Goal: Task Accomplishment & Management: Manage account settings

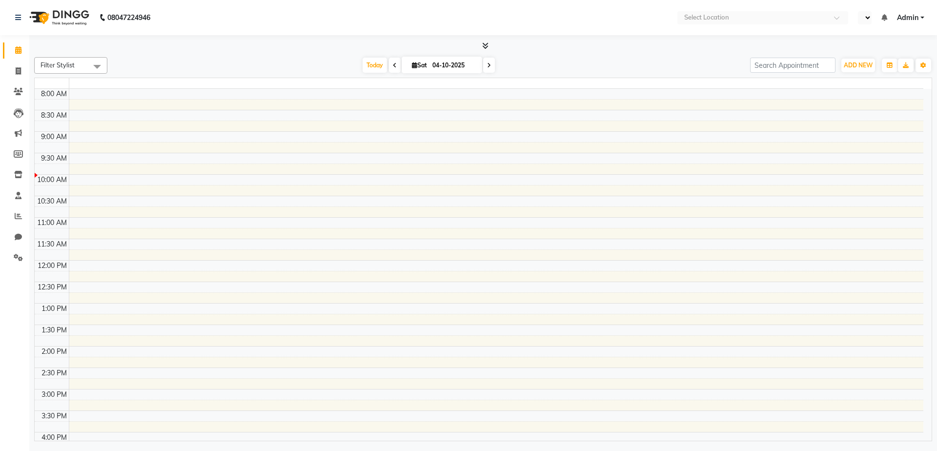
select select "en"
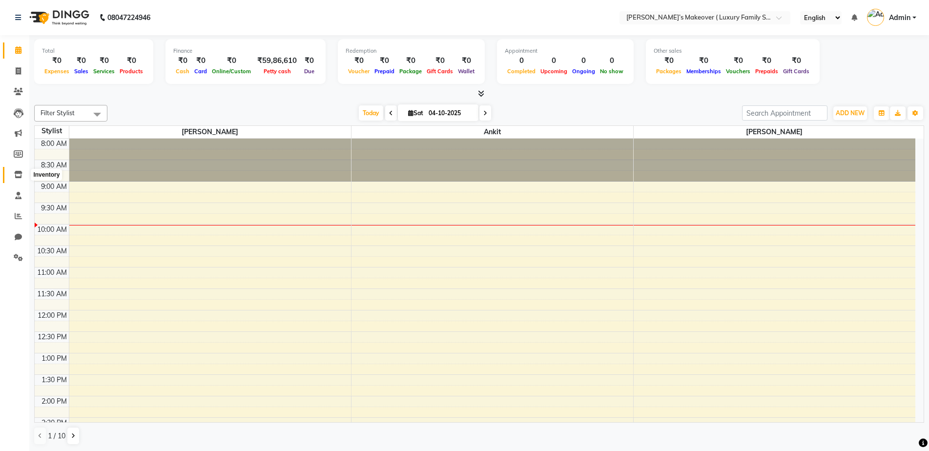
click at [16, 173] on icon at bounding box center [18, 174] width 8 height 7
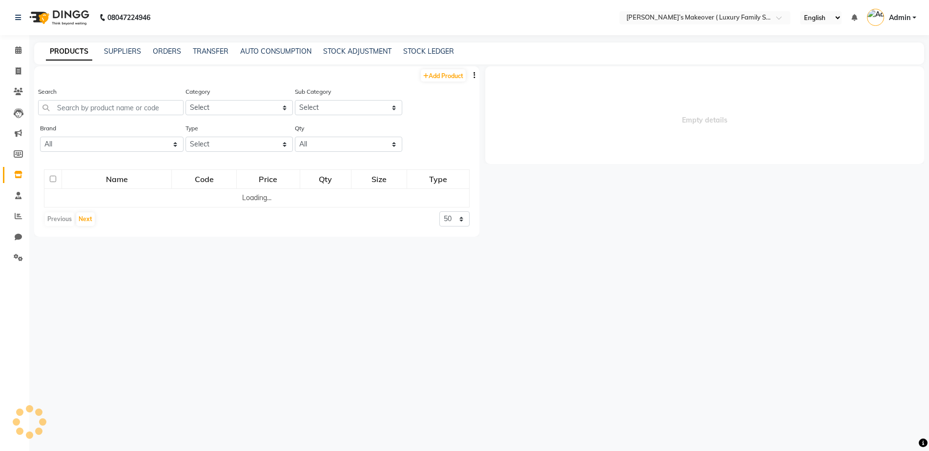
select select
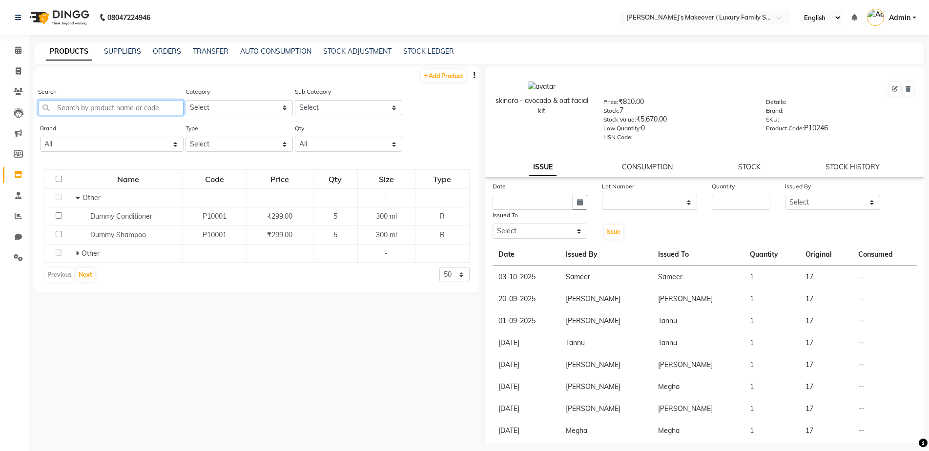
click at [63, 107] on input "text" at bounding box center [110, 107] width 145 height 15
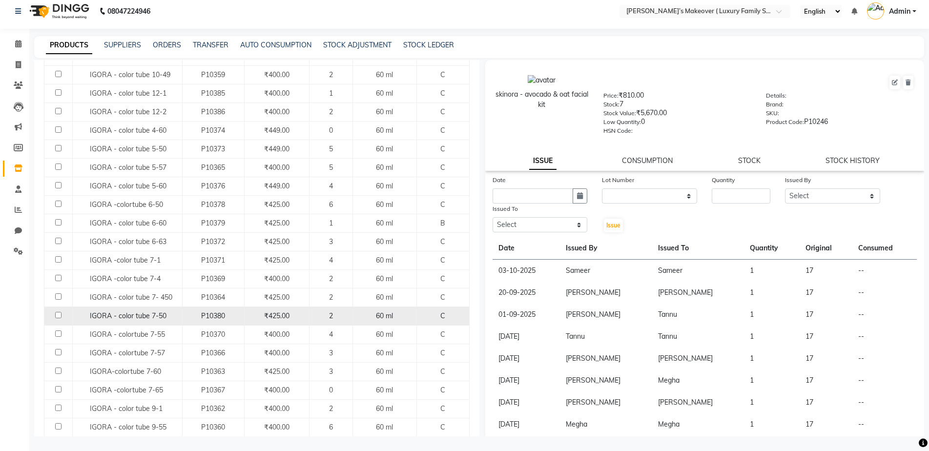
scroll to position [146, 0]
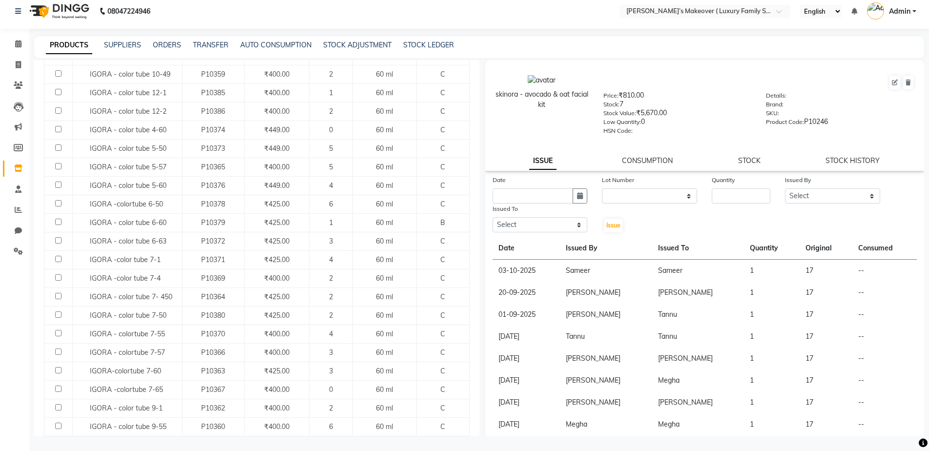
type input "igora"
click at [22, 65] on span at bounding box center [18, 65] width 17 height 11
click at [22, 65] on link "Invoice" at bounding box center [14, 65] width 23 height 16
select select "service"
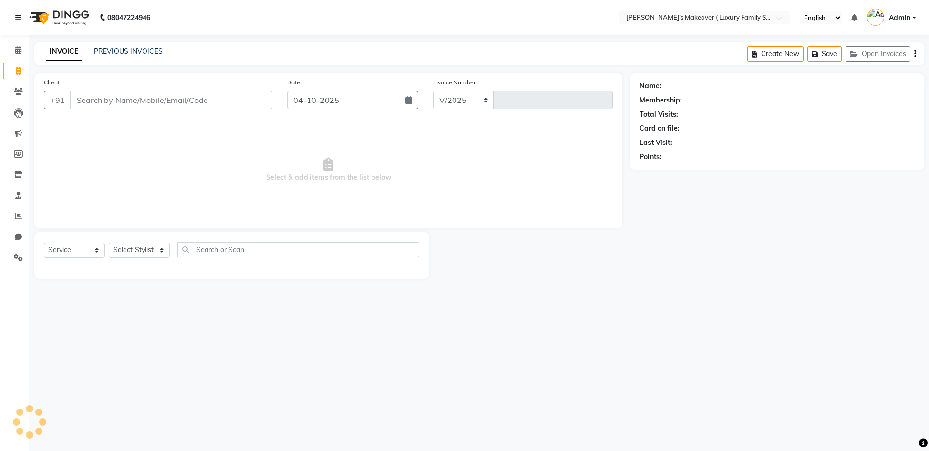
select select "7777"
type input "5070"
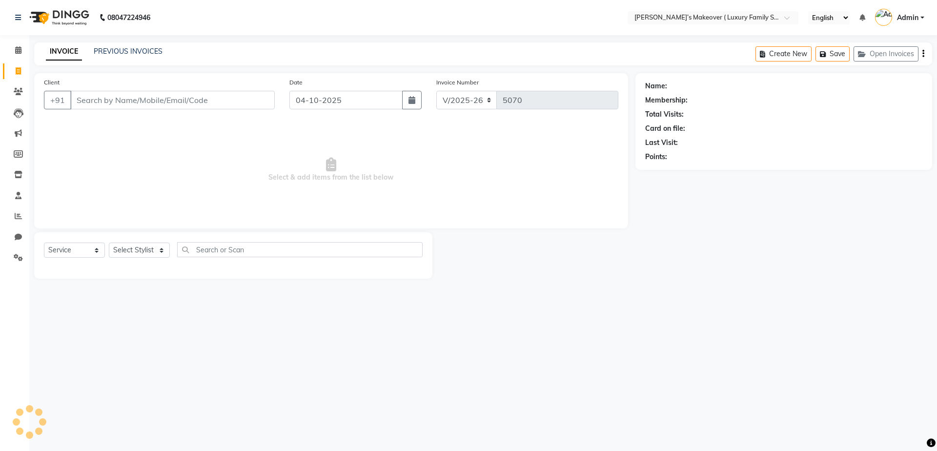
click at [165, 97] on input "Client" at bounding box center [172, 100] width 205 height 19
click at [109, 98] on input "Client" at bounding box center [172, 100] width 205 height 19
type input "9034225118"
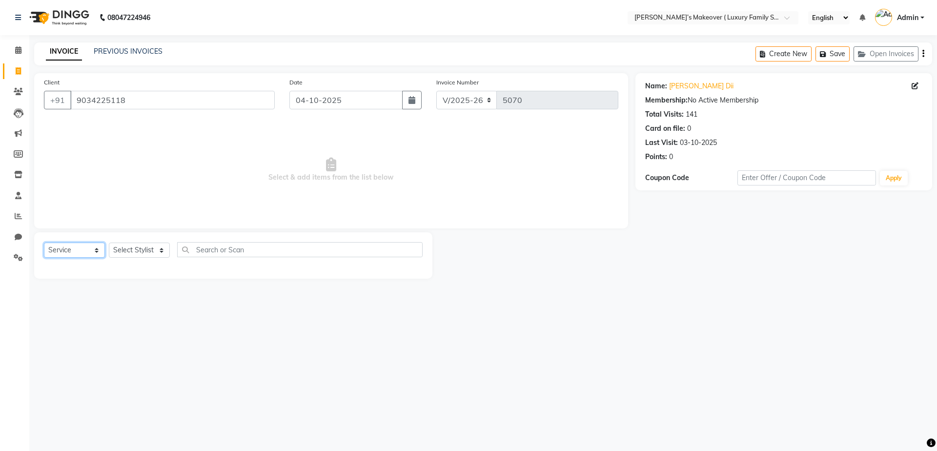
click at [65, 246] on select "Select Service Product Membership Package Voucher Prepaid Gift Card" at bounding box center [74, 250] width 61 height 15
click at [44, 243] on select "Select Service Product Membership Package Voucher Prepaid Gift Card" at bounding box center [74, 250] width 61 height 15
click at [141, 252] on select "Select Stylist [PERSON_NAME] [PERSON_NAME] [PERSON_NAME] [PERSON_NAME] Bhoomi […" at bounding box center [139, 250] width 61 height 15
select select "92673"
click at [109, 243] on select "Select Stylist [PERSON_NAME] [PERSON_NAME] [PERSON_NAME] [PERSON_NAME] Bhoomi […" at bounding box center [139, 250] width 61 height 15
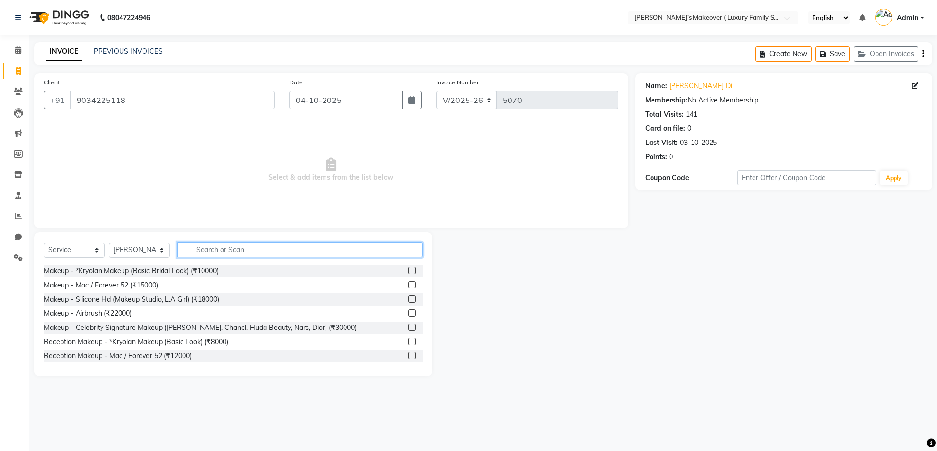
click at [206, 249] on input "text" at bounding box center [300, 249] width 246 height 15
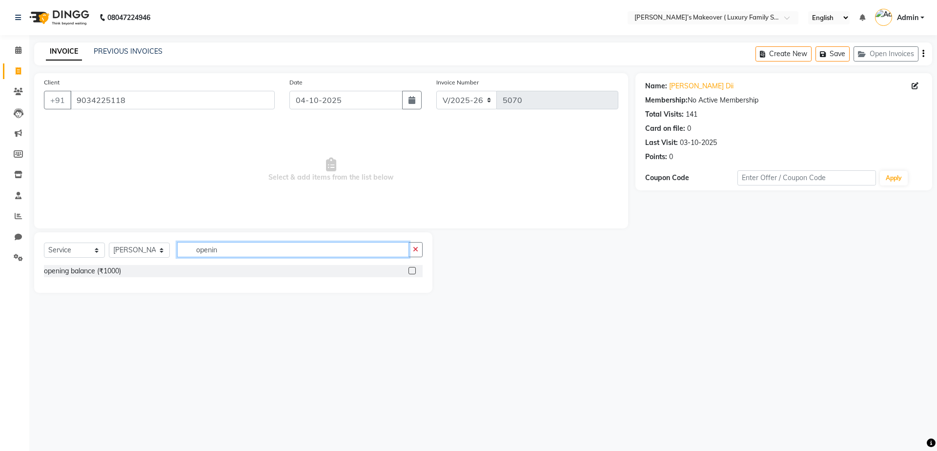
type input "openin"
click at [410, 269] on label at bounding box center [412, 270] width 7 height 7
click at [410, 269] on input "checkbox" at bounding box center [412, 271] width 6 height 6
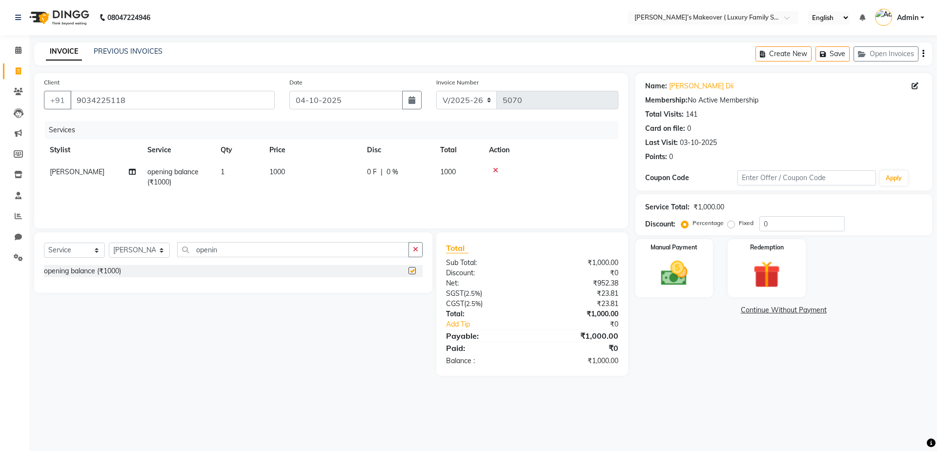
checkbox input "false"
click at [313, 178] on td "1000" at bounding box center [313, 177] width 98 height 32
select select "92673"
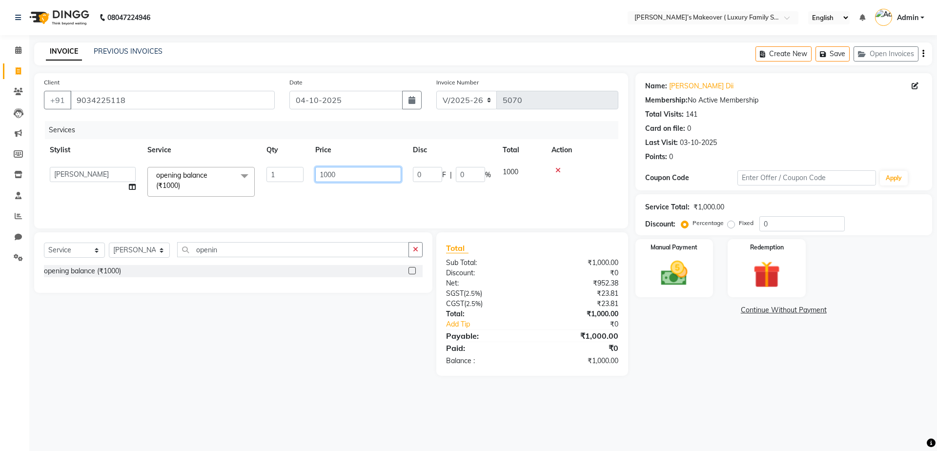
click at [348, 176] on input "1000" at bounding box center [358, 174] width 86 height 15
type input "1"
type input "8120"
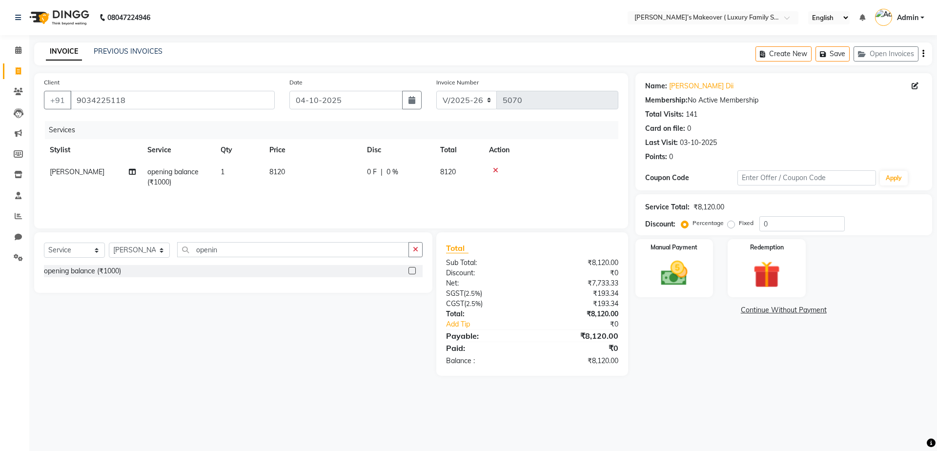
click at [925, 52] on div "Create New Save Open Invoices" at bounding box center [844, 53] width 177 height 23
click at [924, 54] on icon "button" at bounding box center [924, 54] width 2 height 0
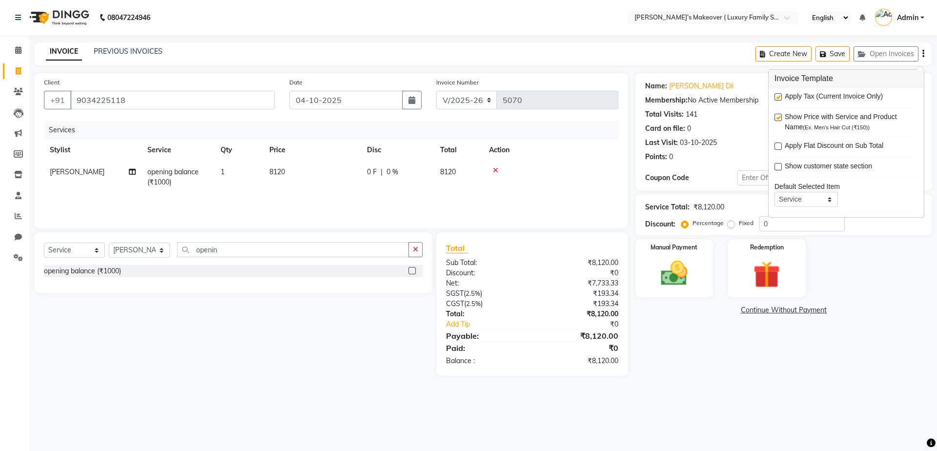
click at [776, 97] on label at bounding box center [778, 96] width 7 height 7
click at [776, 97] on input "checkbox" at bounding box center [778, 97] width 6 height 6
checkbox input "false"
click at [682, 265] on img at bounding box center [674, 273] width 45 height 32
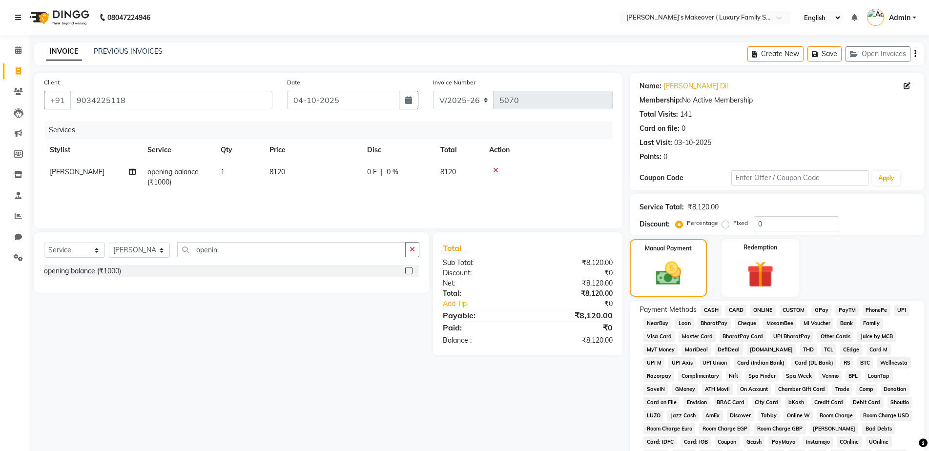
click at [709, 309] on span "CASH" at bounding box center [711, 310] width 21 height 11
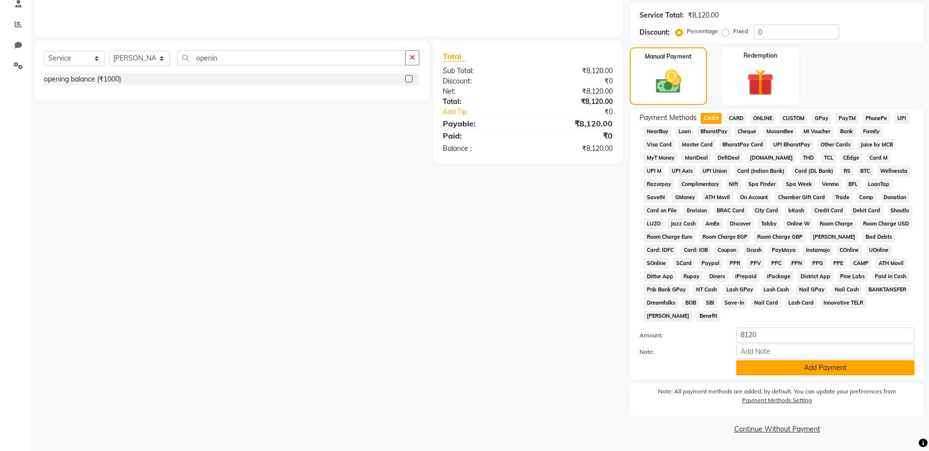
click at [810, 366] on button "Add Payment" at bounding box center [825, 367] width 178 height 15
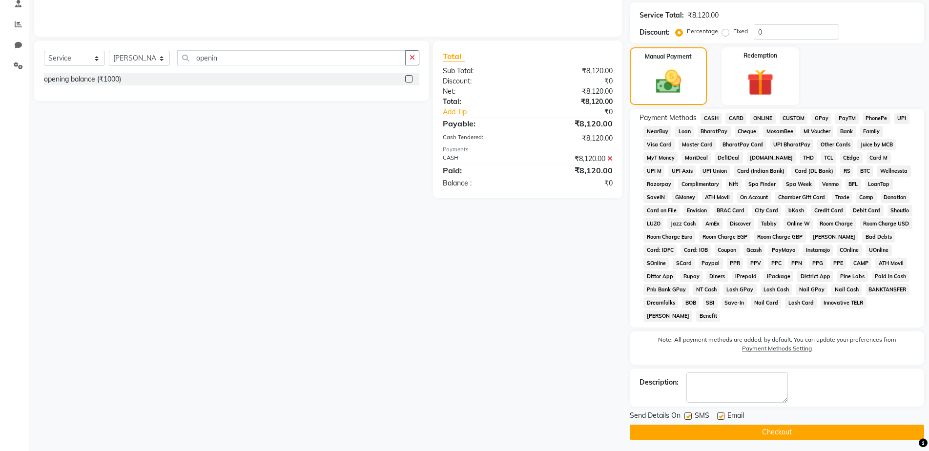
click at [838, 426] on button "Checkout" at bounding box center [777, 432] width 294 height 15
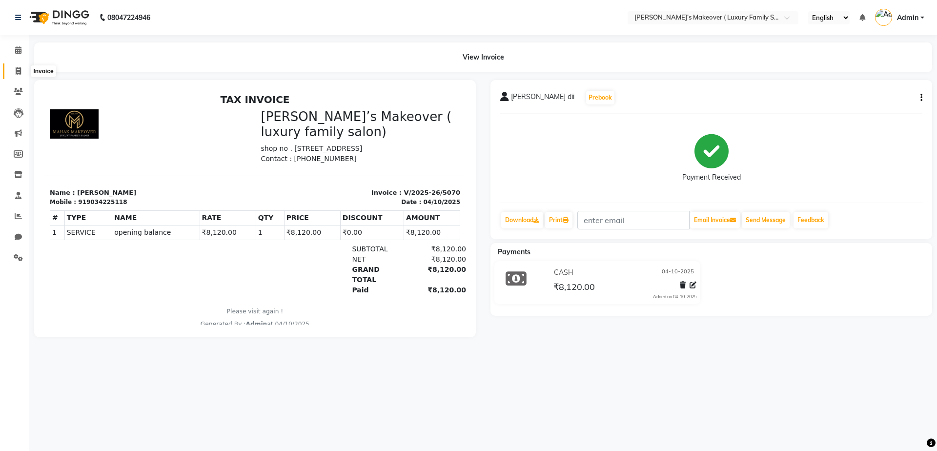
click at [14, 75] on span at bounding box center [18, 71] width 17 height 11
select select "service"
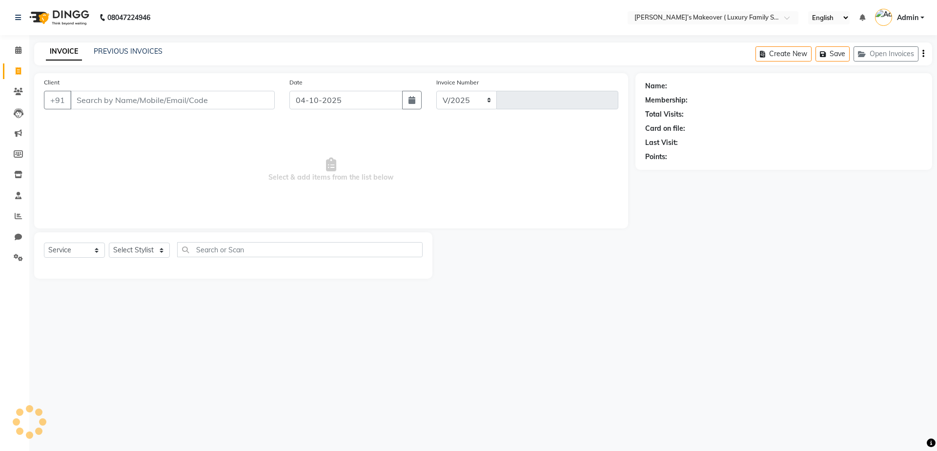
select select "7777"
type input "5071"
click at [147, 49] on link "PREVIOUS INVOICES" at bounding box center [128, 51] width 69 height 9
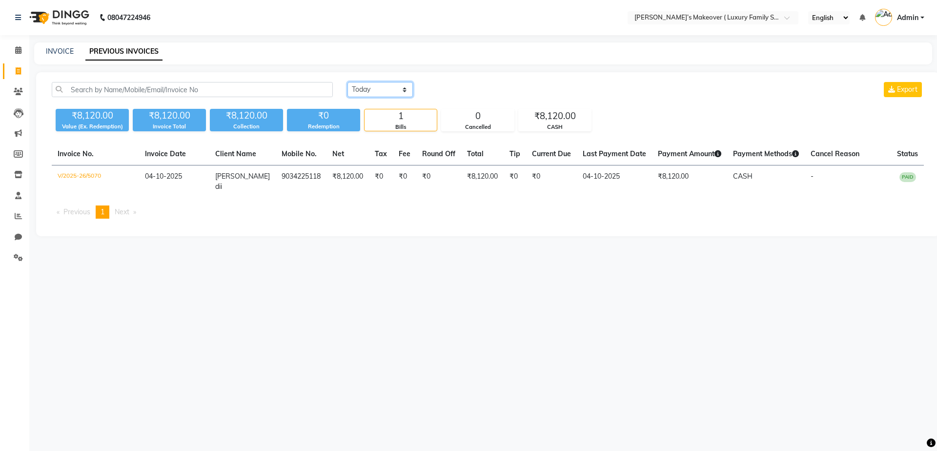
click at [363, 84] on select "Today Yesterday Custom Range" at bounding box center [380, 89] width 65 height 15
select select "yesterday"
click at [348, 82] on select "Today Yesterday Custom Range" at bounding box center [380, 89] width 65 height 15
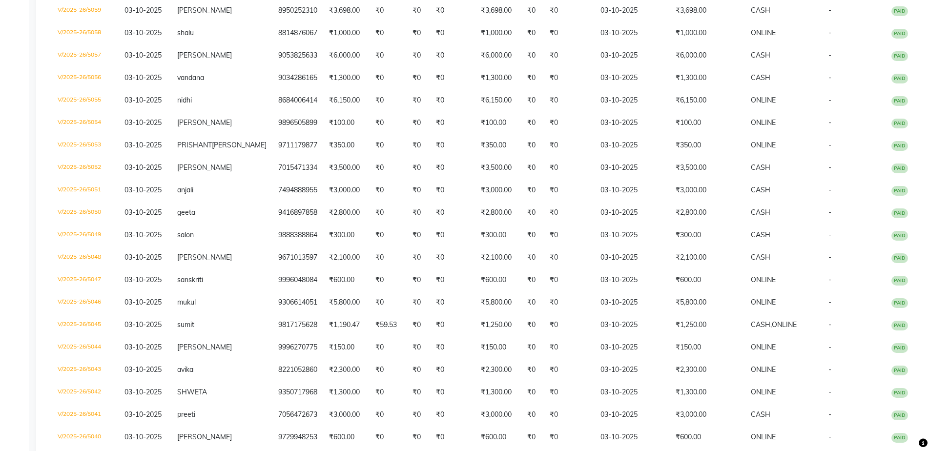
scroll to position [439, 0]
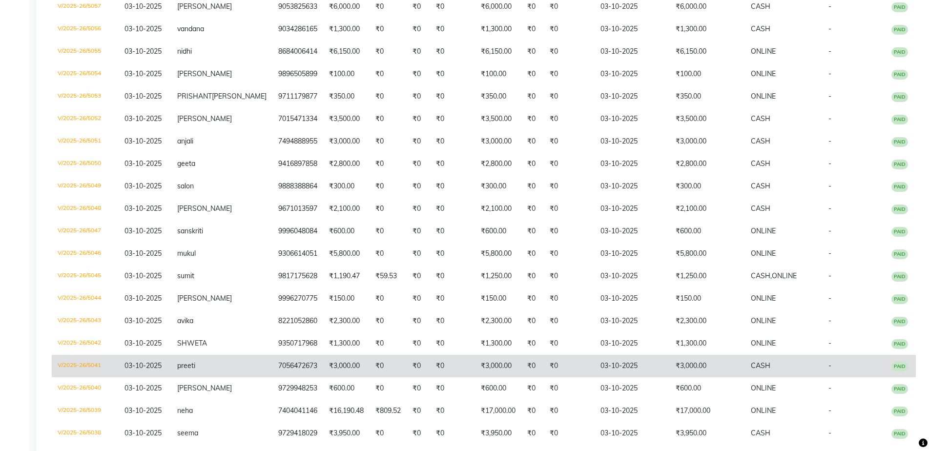
click at [75, 375] on td "V/2025-26/5041" at bounding box center [85, 366] width 67 height 22
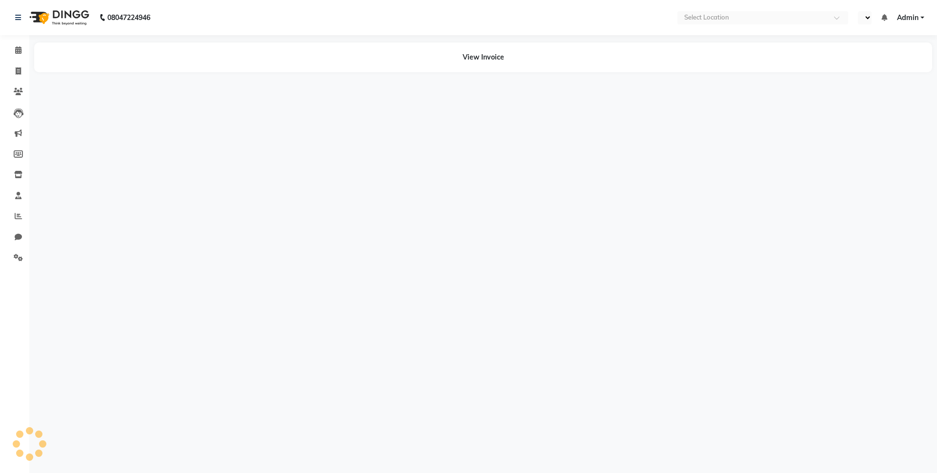
select select "en"
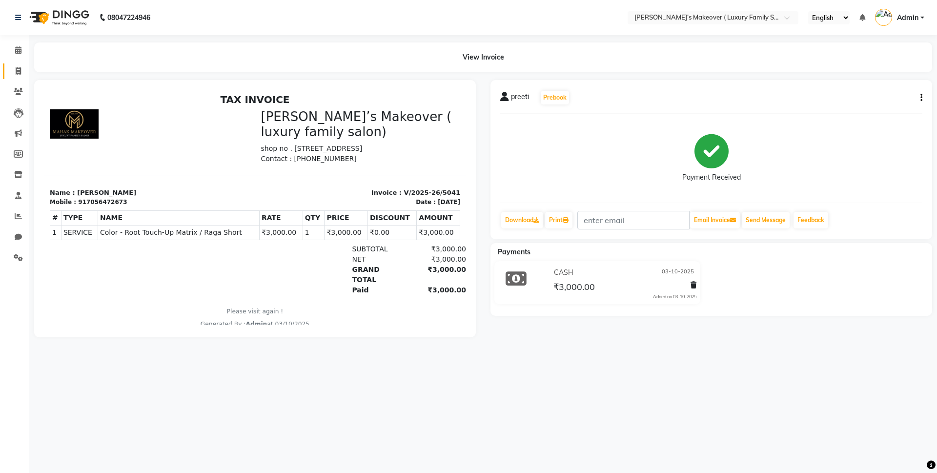
click at [13, 66] on span at bounding box center [18, 71] width 17 height 11
select select "service"
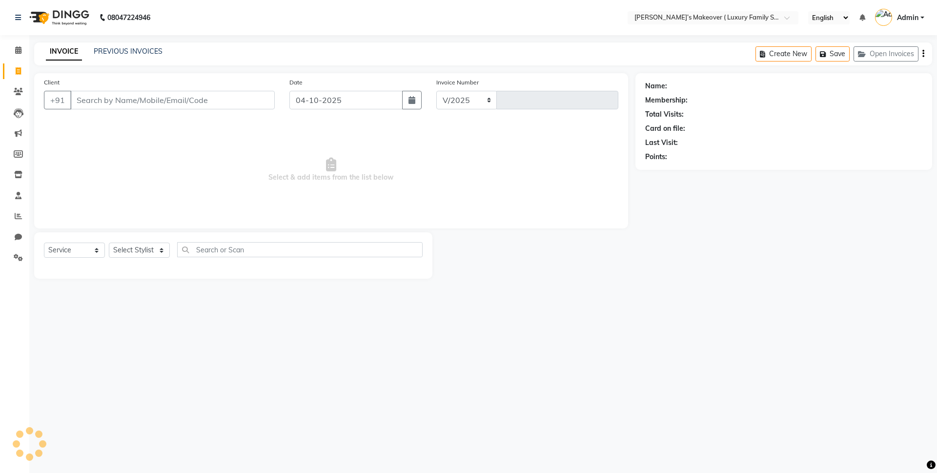
select select "7777"
type input "5071"
click at [150, 98] on input "Client" at bounding box center [172, 100] width 205 height 19
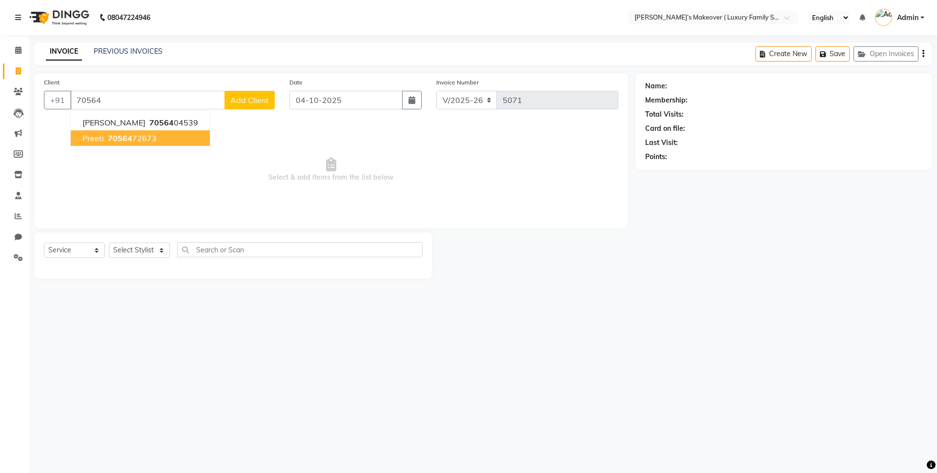
click at [155, 137] on ngb-highlight "70564 72673" at bounding box center [131, 138] width 51 height 10
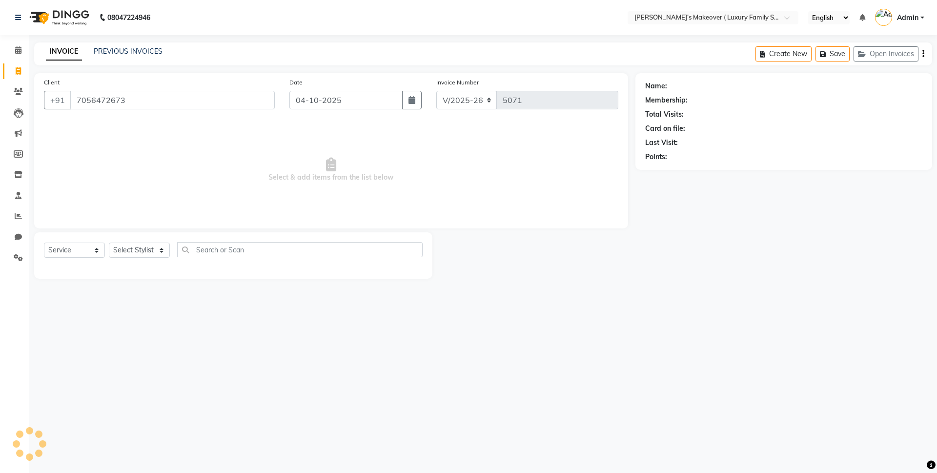
type input "7056472673"
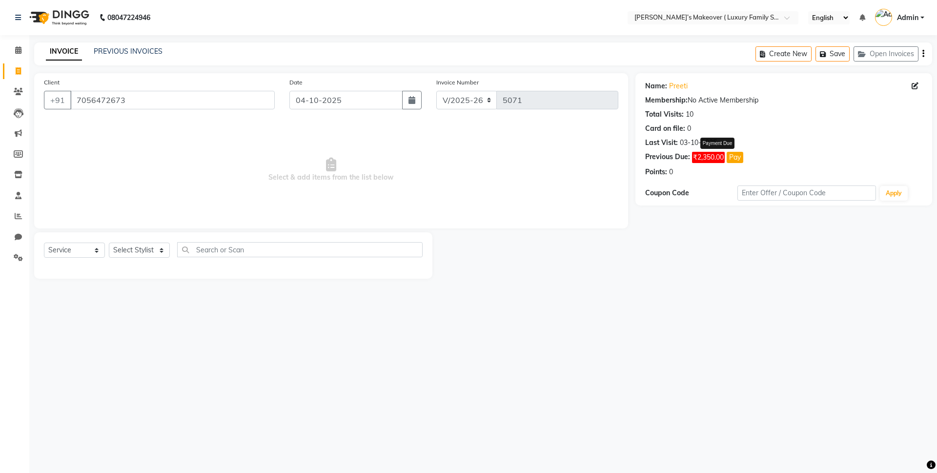
click at [716, 156] on span "₹2,350.00" at bounding box center [708, 157] width 33 height 11
click at [738, 160] on button "Pay" at bounding box center [735, 157] width 17 height 11
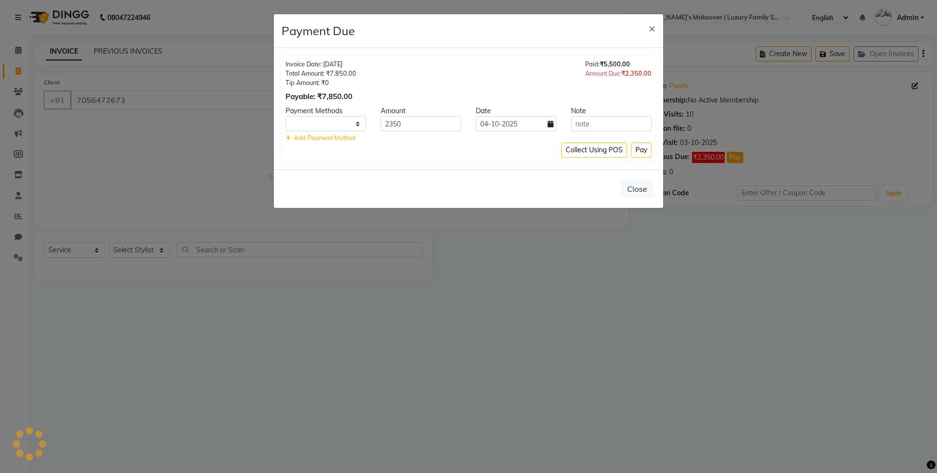
select select "1"
click at [548, 126] on icon at bounding box center [551, 124] width 6 height 7
select select "10"
select select "2025"
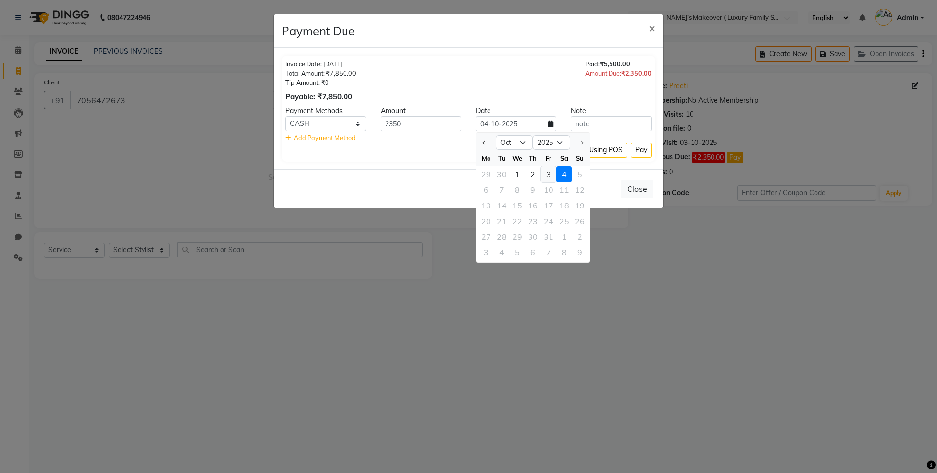
click at [549, 168] on div "3" at bounding box center [549, 174] width 16 height 16
type input "03-10-2025"
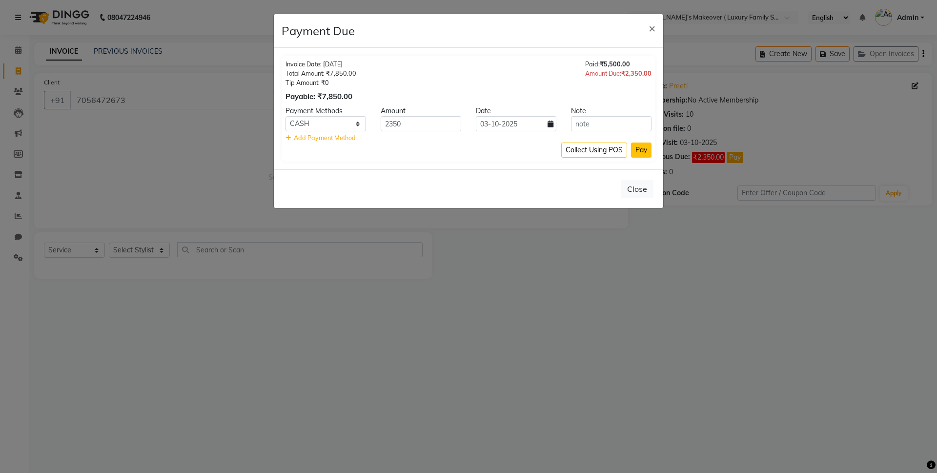
click at [634, 150] on button "Pay" at bounding box center [641, 150] width 21 height 15
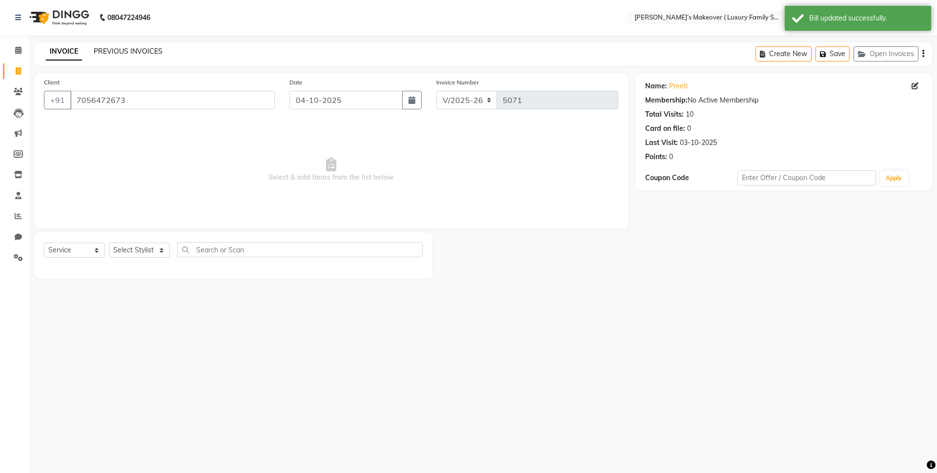
click at [154, 47] on link "PREVIOUS INVOICES" at bounding box center [128, 51] width 69 height 9
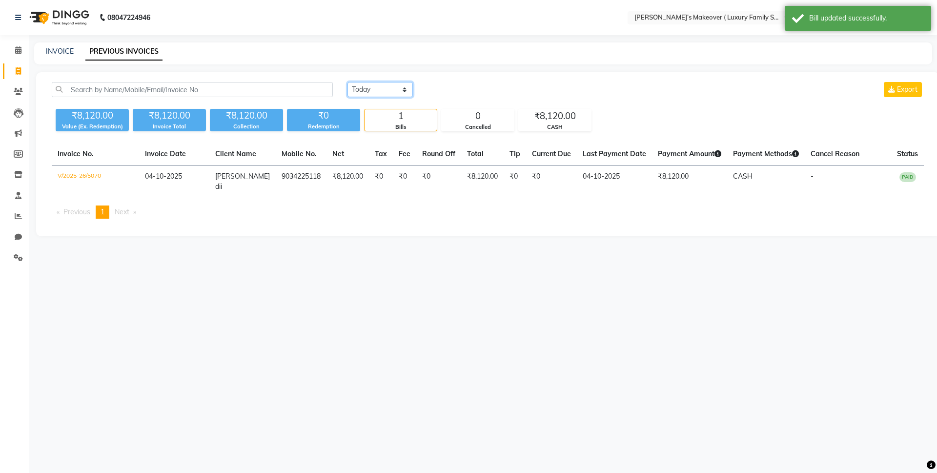
click at [365, 92] on select "Today Yesterday Custom Range" at bounding box center [380, 89] width 65 height 15
select select "yesterday"
click at [348, 82] on select "Today Yesterday Custom Range" at bounding box center [380, 89] width 65 height 15
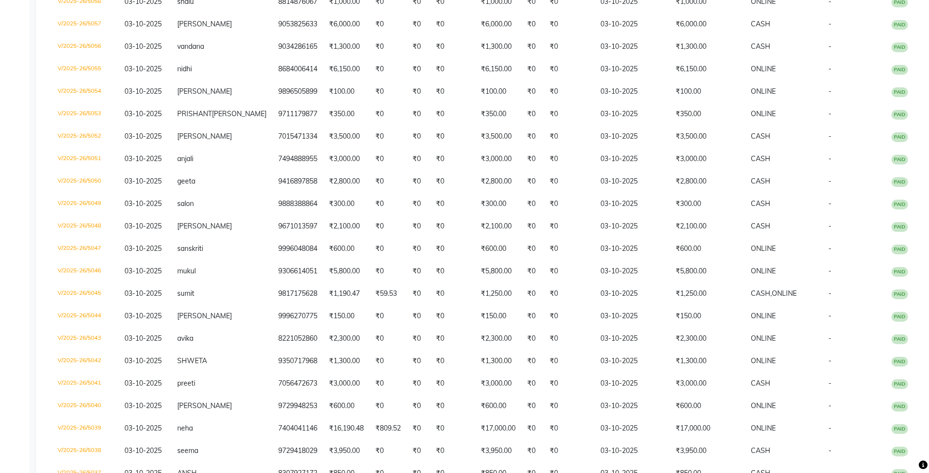
scroll to position [439, 0]
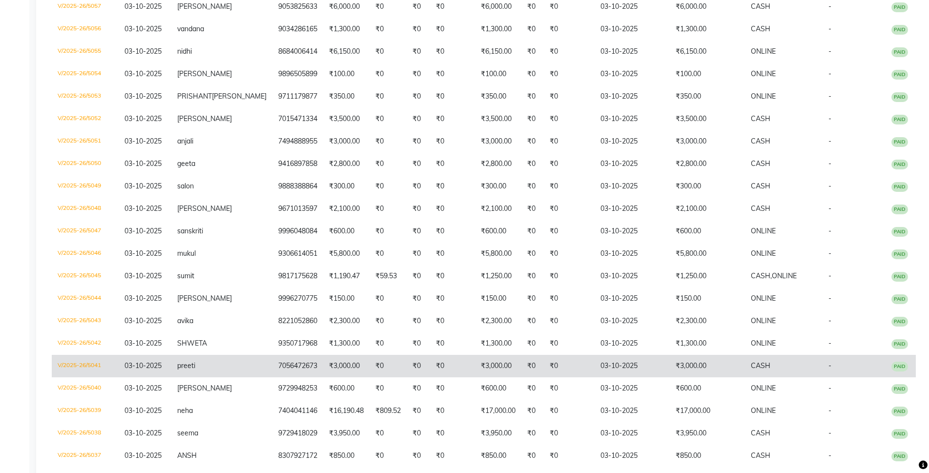
click at [71, 377] on td "V/2025-26/5041" at bounding box center [85, 366] width 67 height 22
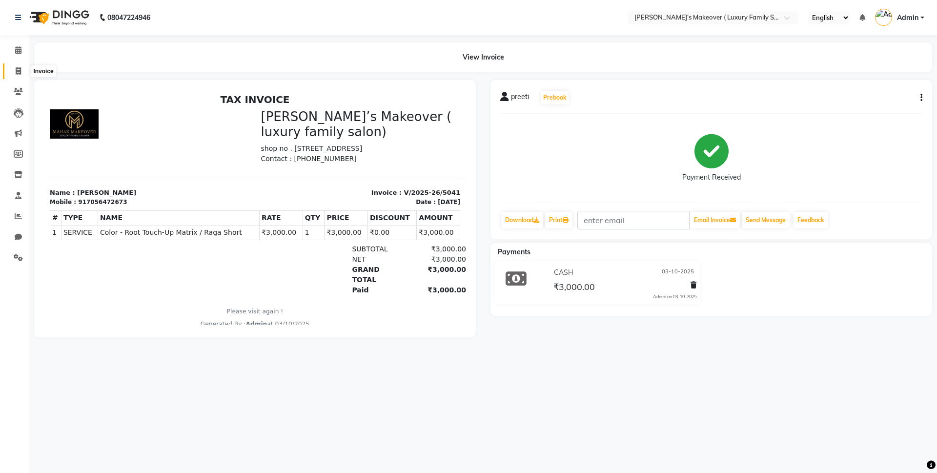
click at [19, 67] on icon at bounding box center [18, 70] width 5 height 7
select select "service"
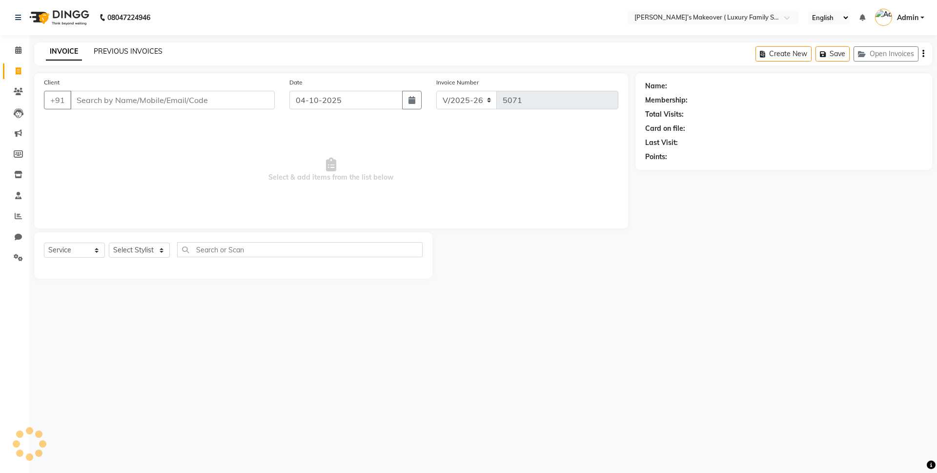
click at [139, 52] on link "PREVIOUS INVOICES" at bounding box center [128, 51] width 69 height 9
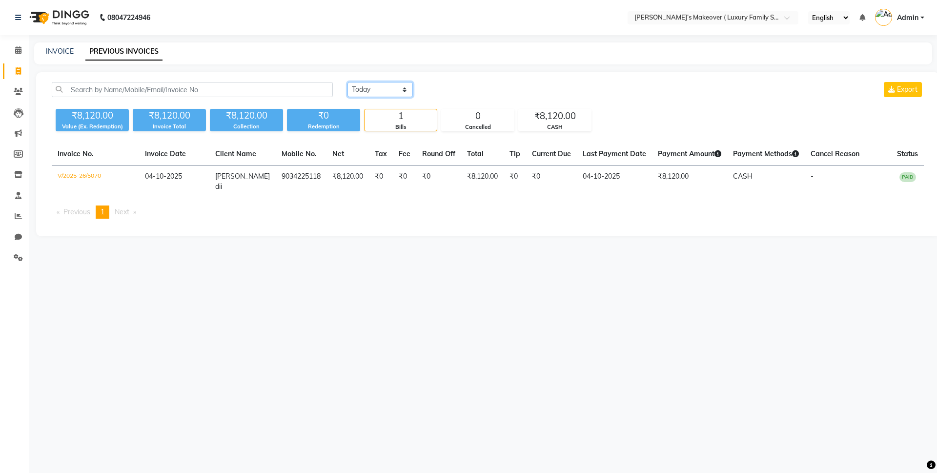
click at [381, 90] on select "Today Yesterday Custom Range" at bounding box center [380, 89] width 65 height 15
select select "yesterday"
click at [348, 82] on select "Today Yesterday Custom Range" at bounding box center [380, 89] width 65 height 15
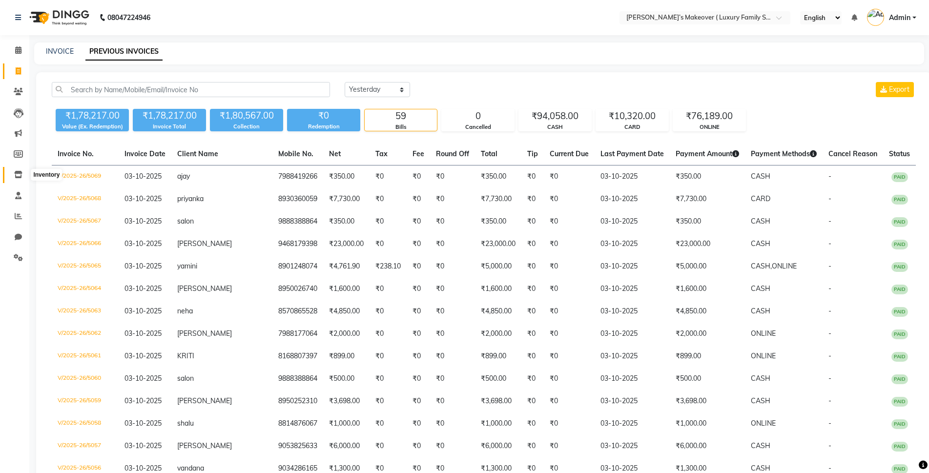
click at [22, 176] on span at bounding box center [18, 174] width 17 height 11
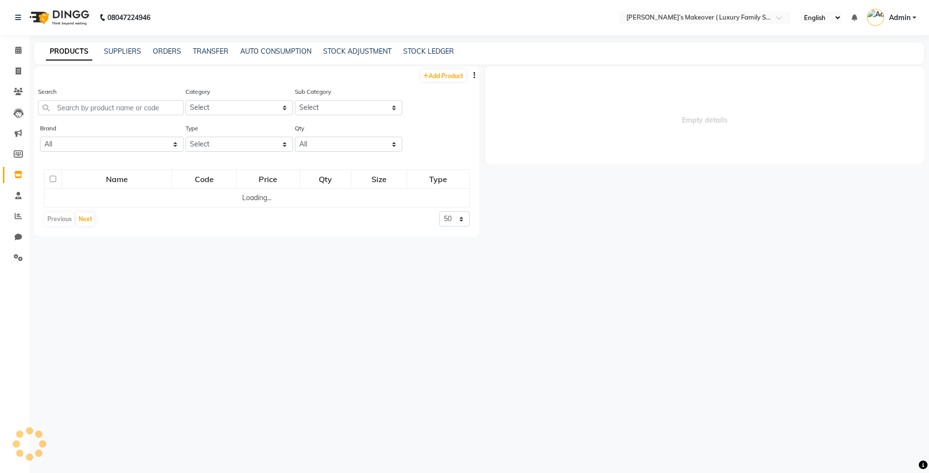
select select
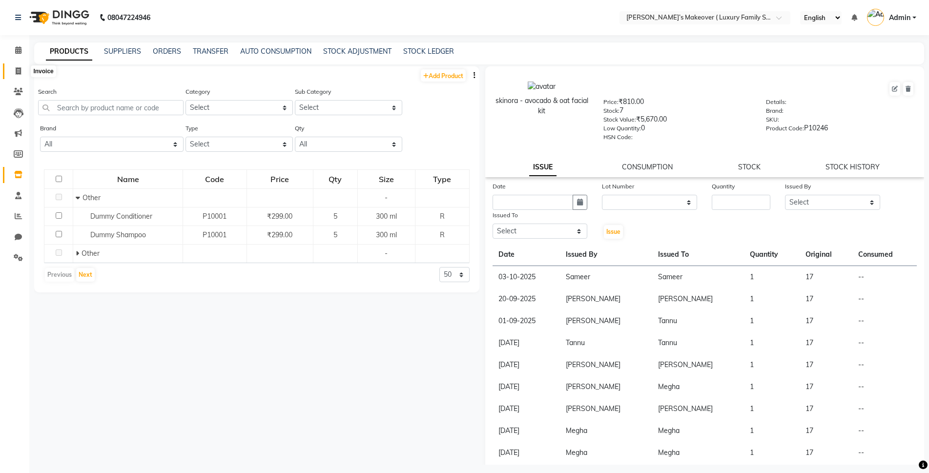
click at [23, 69] on span at bounding box center [18, 71] width 17 height 11
select select "service"
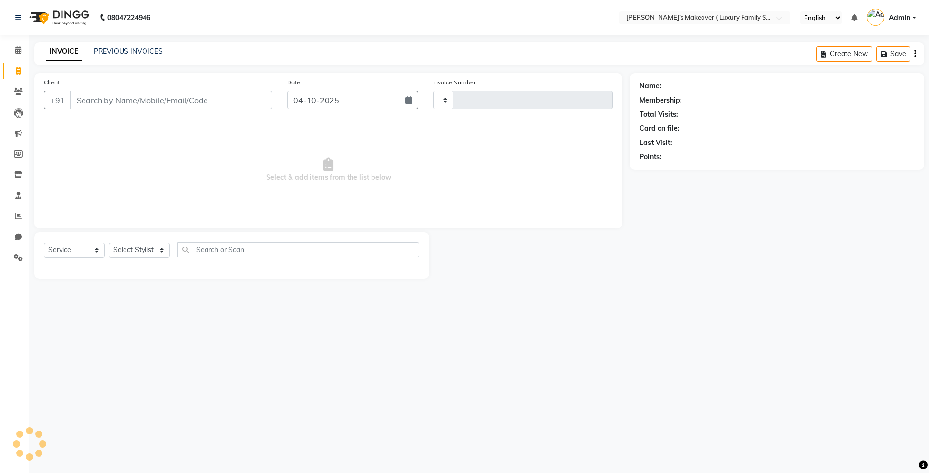
type input "5071"
select select "7777"
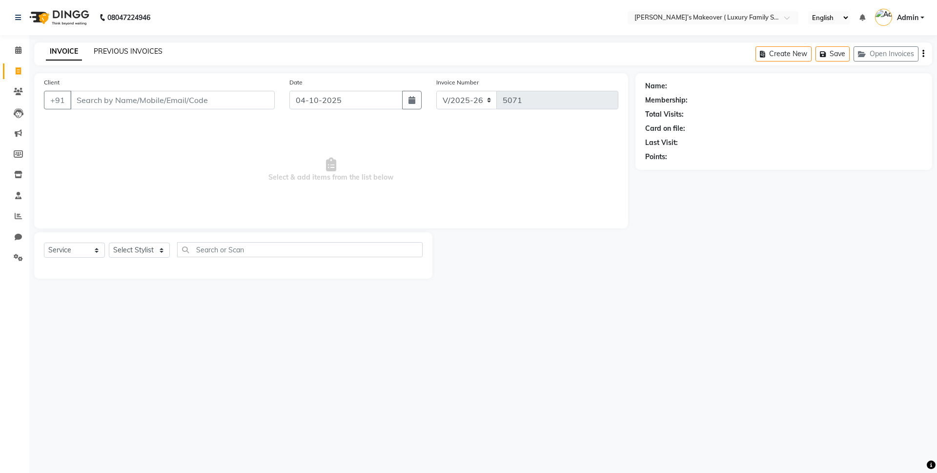
click at [149, 54] on link "PREVIOUS INVOICES" at bounding box center [128, 51] width 69 height 9
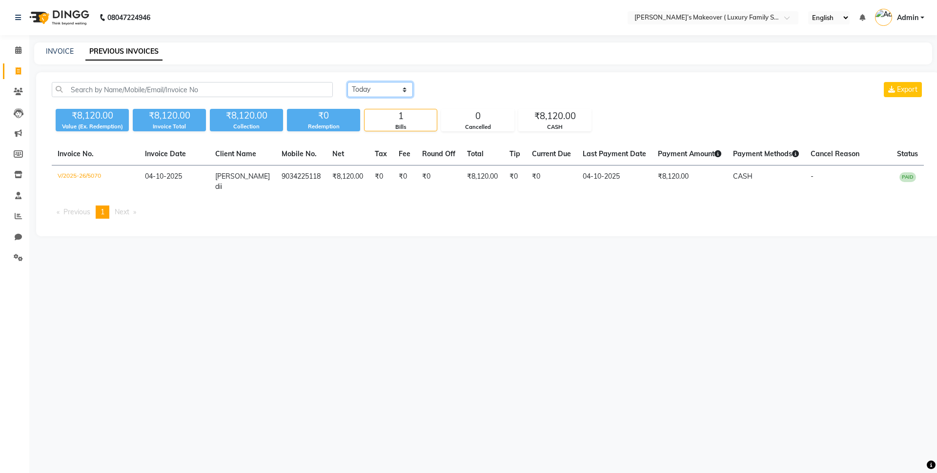
click at [401, 86] on select "Today Yesterday Custom Range" at bounding box center [380, 89] width 65 height 15
select select "yesterday"
click at [348, 82] on select "Today Yesterday Custom Range" at bounding box center [380, 89] width 65 height 15
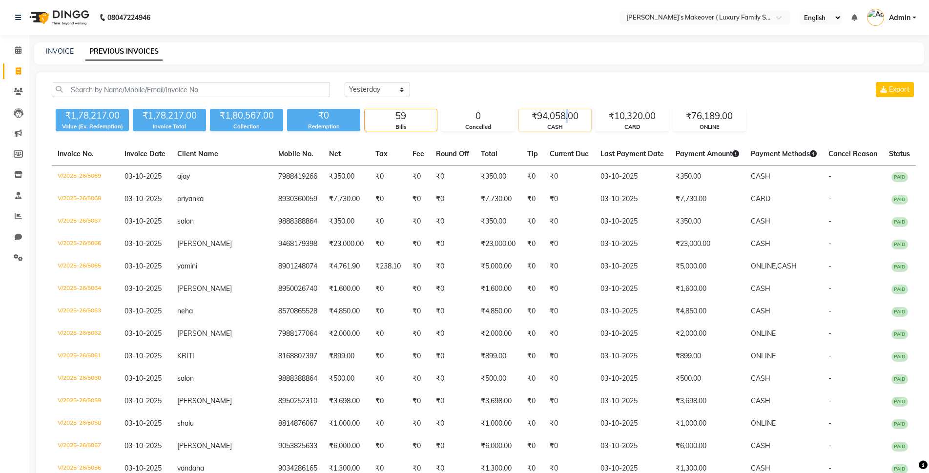
drag, startPoint x: 568, startPoint y: 116, endPoint x: 543, endPoint y: 124, distance: 26.0
click at [564, 117] on div "₹94,058.00" at bounding box center [555, 116] width 72 height 14
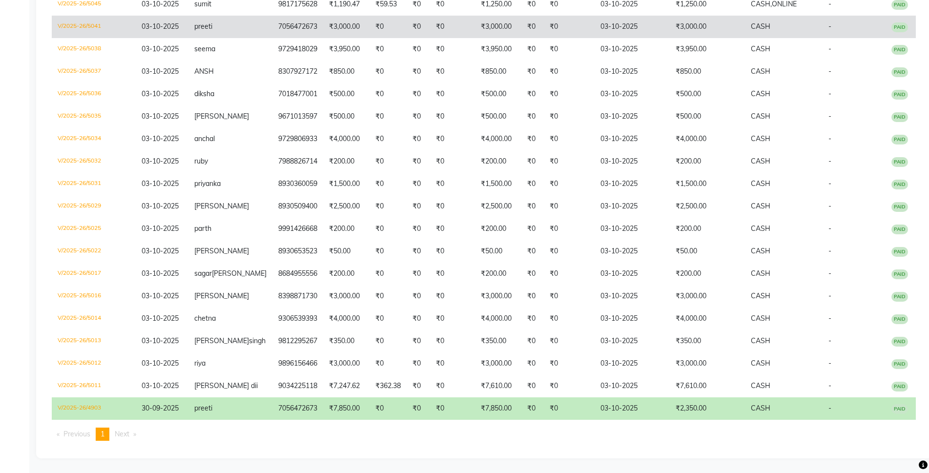
scroll to position [529, 0]
click at [80, 16] on td "V/2025-26/5041" at bounding box center [94, 27] width 84 height 22
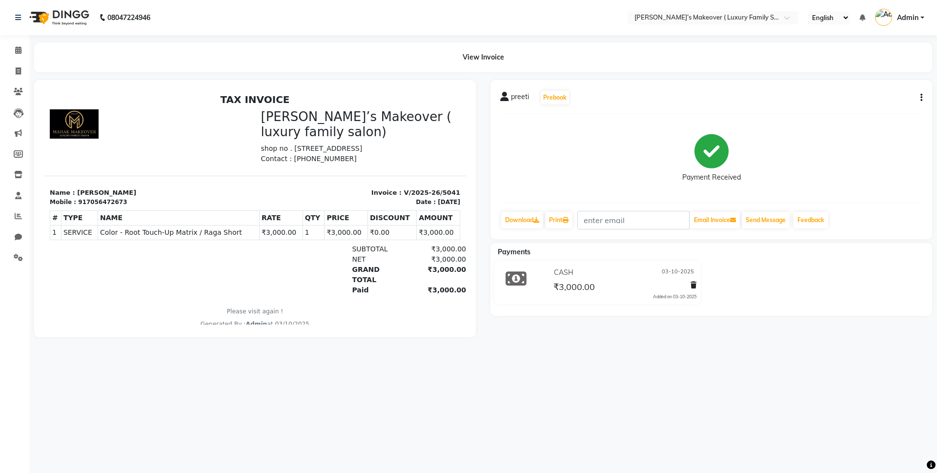
click at [918, 96] on button "button" at bounding box center [920, 98] width 6 height 10
click at [879, 113] on div "Edit Invoice" at bounding box center [873, 110] width 67 height 12
select select "service"
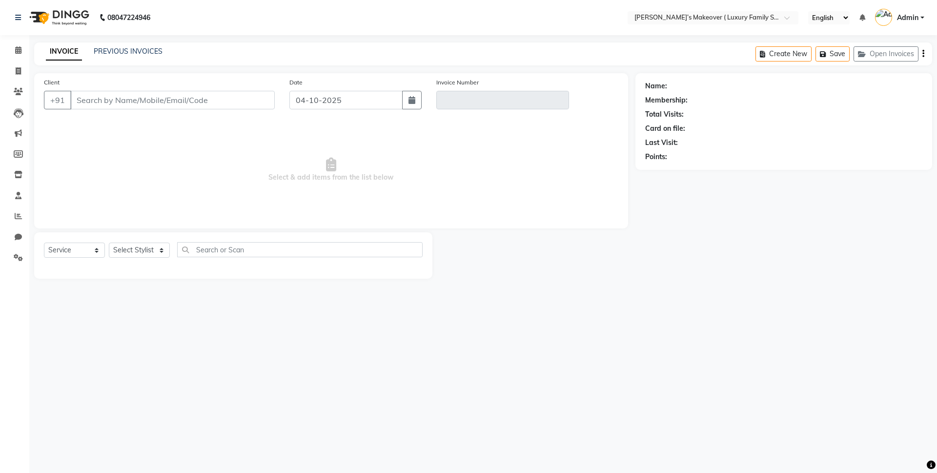
type input "7056472673"
type input "V/2025-26/5041"
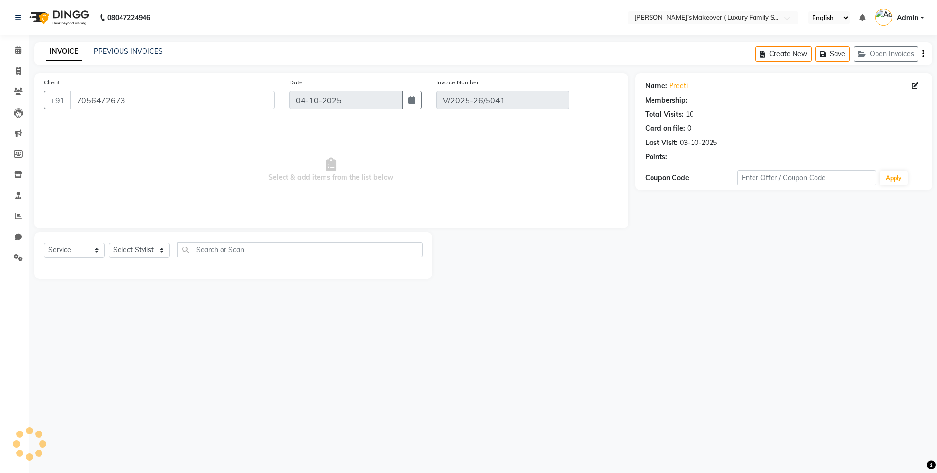
type input "03-10-2025"
select select "select"
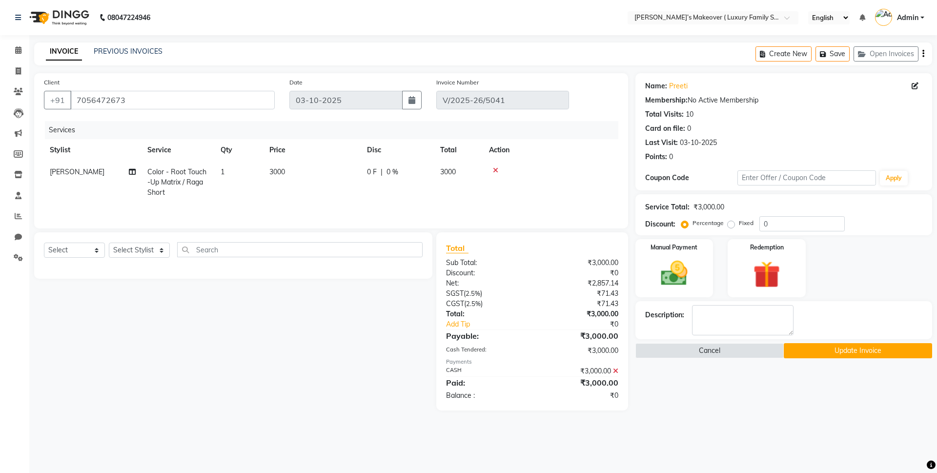
click at [290, 176] on td "3000" at bounding box center [313, 182] width 98 height 42
select select "69516"
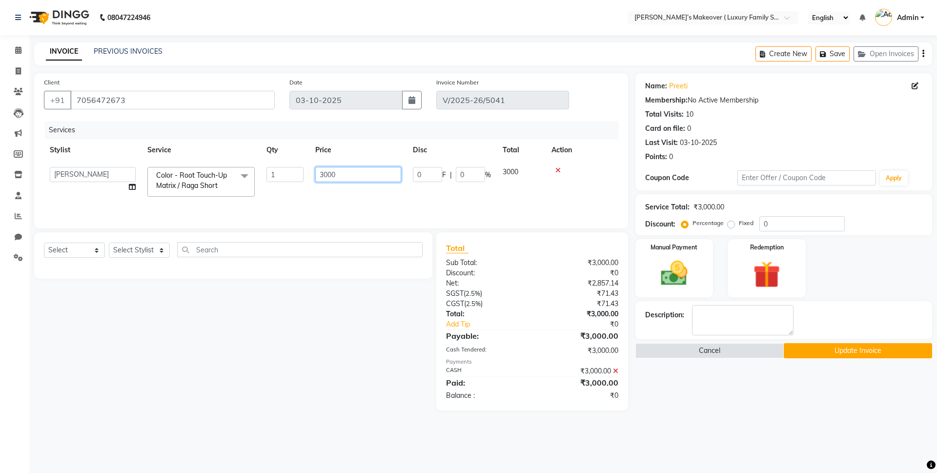
click at [330, 167] on input "3000" at bounding box center [358, 174] width 86 height 15
type input "650"
click at [618, 370] on icon at bounding box center [615, 371] width 5 height 7
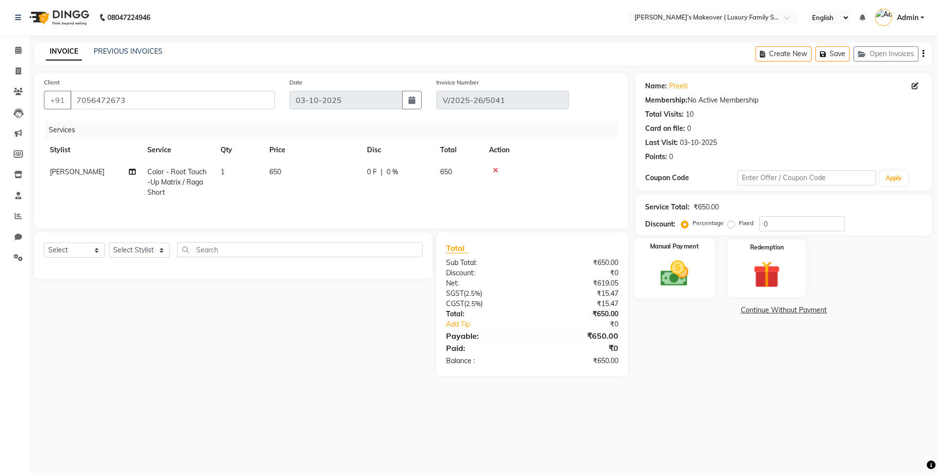
click at [654, 292] on div "Manual Payment" at bounding box center [674, 268] width 81 height 60
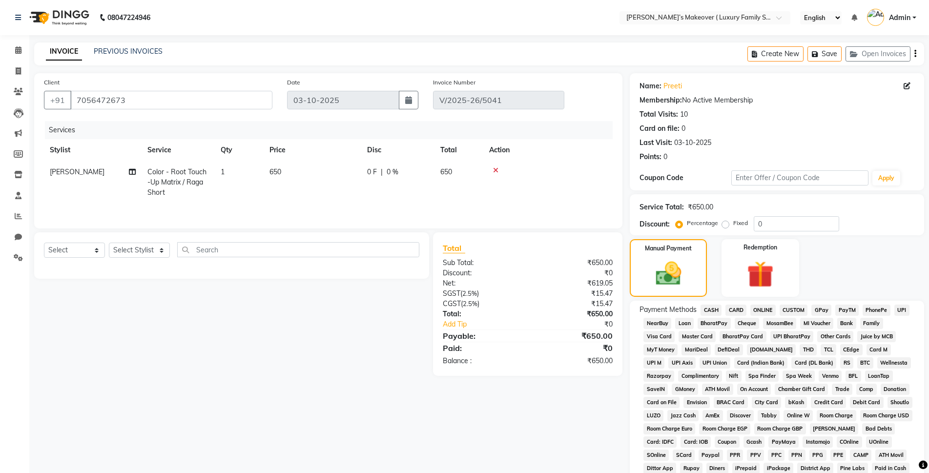
click at [707, 312] on span "CASH" at bounding box center [711, 310] width 21 height 11
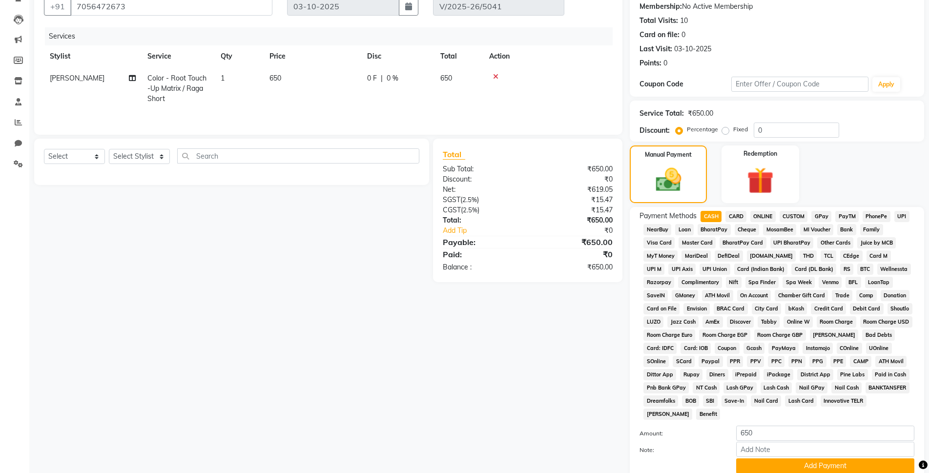
scroll to position [170, 0]
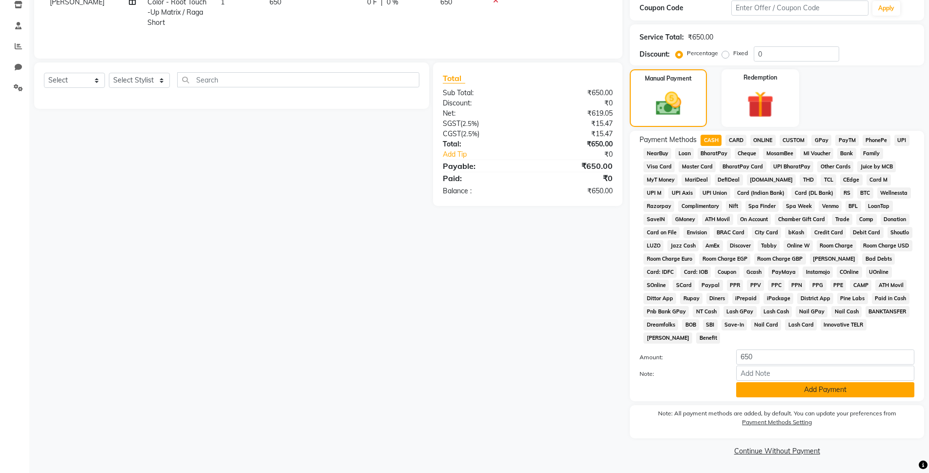
click at [825, 388] on button "Add Payment" at bounding box center [825, 389] width 178 height 15
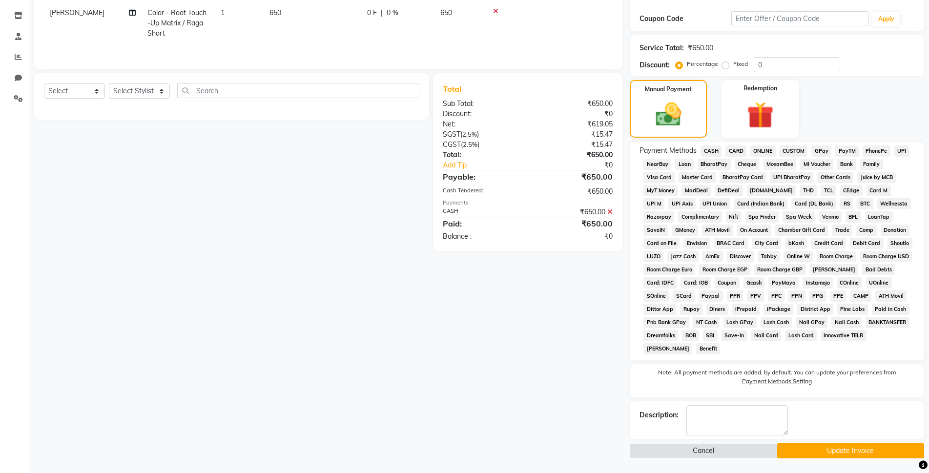
scroll to position [159, 0]
click at [837, 457] on button "Update Invoice" at bounding box center [850, 450] width 147 height 15
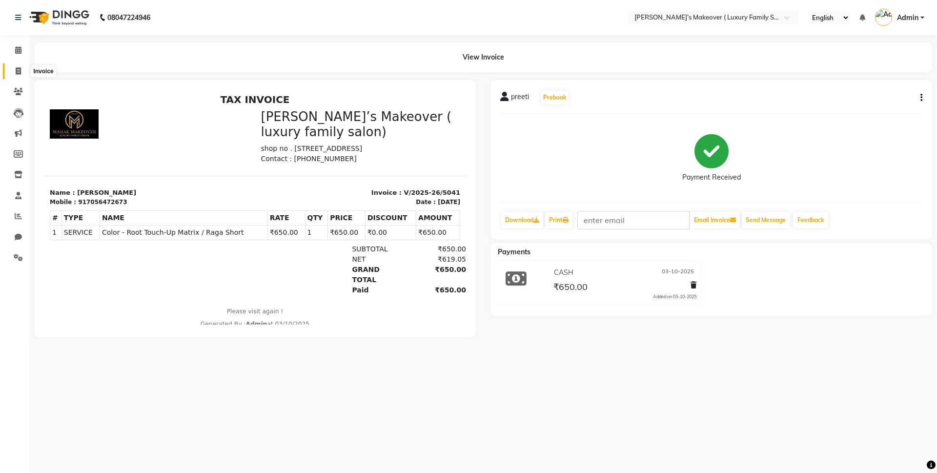
click at [22, 68] on span at bounding box center [18, 71] width 17 height 11
select select "service"
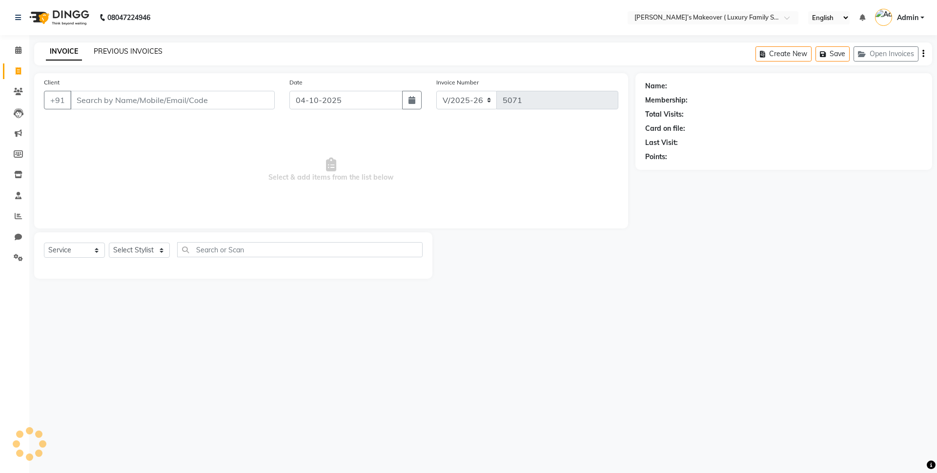
click at [147, 48] on link "PREVIOUS INVOICES" at bounding box center [128, 51] width 69 height 9
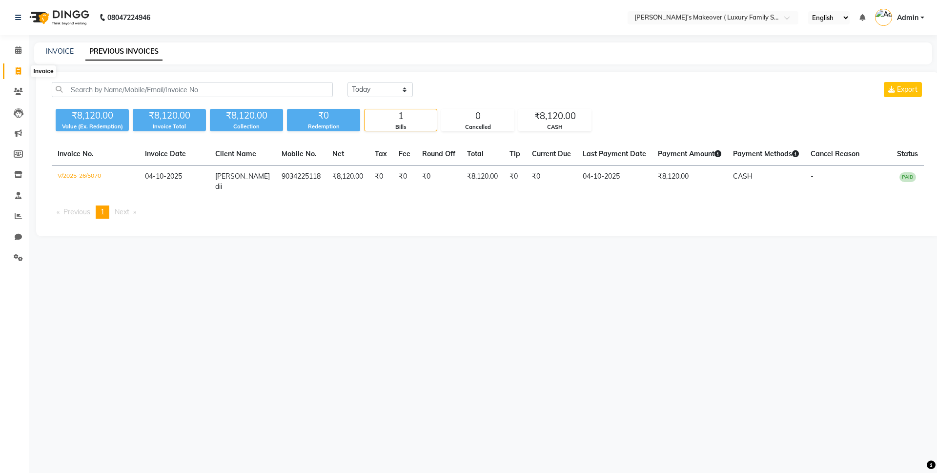
click at [17, 72] on icon at bounding box center [18, 70] width 5 height 7
select select "service"
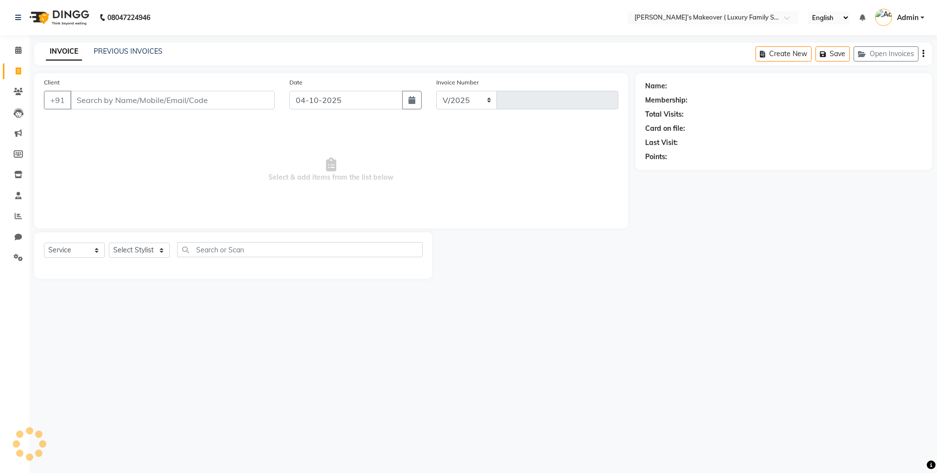
select select "7777"
type input "5071"
click at [113, 52] on link "PREVIOUS INVOICES" at bounding box center [128, 51] width 69 height 9
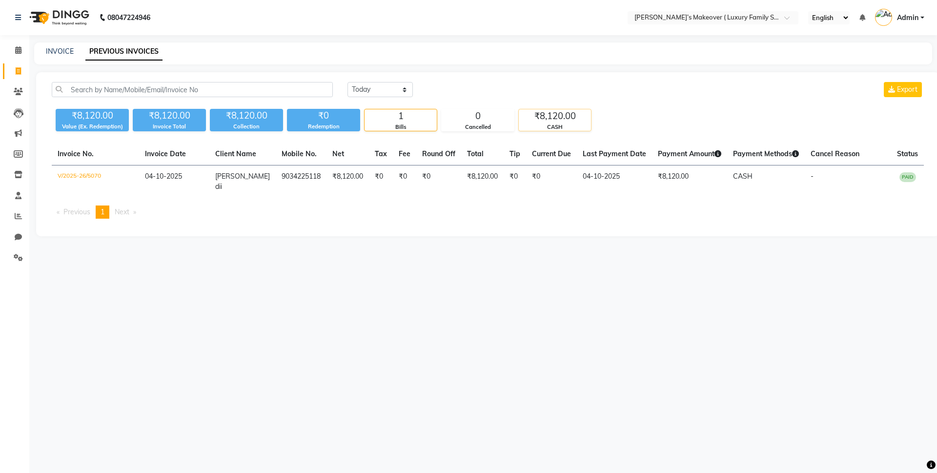
click at [561, 120] on div "₹8,120.00" at bounding box center [555, 116] width 72 height 14
click at [21, 69] on span at bounding box center [18, 71] width 17 height 11
select select "service"
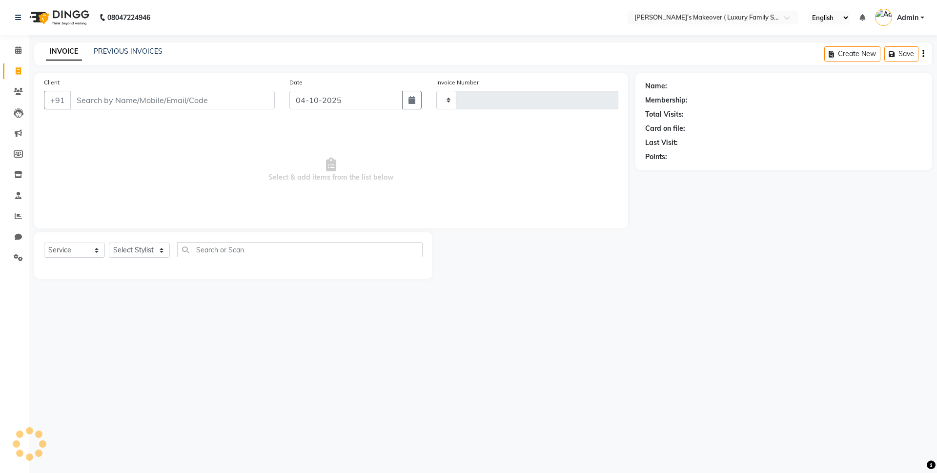
type input "5071"
select select "7777"
click at [143, 92] on input "Client" at bounding box center [172, 100] width 205 height 19
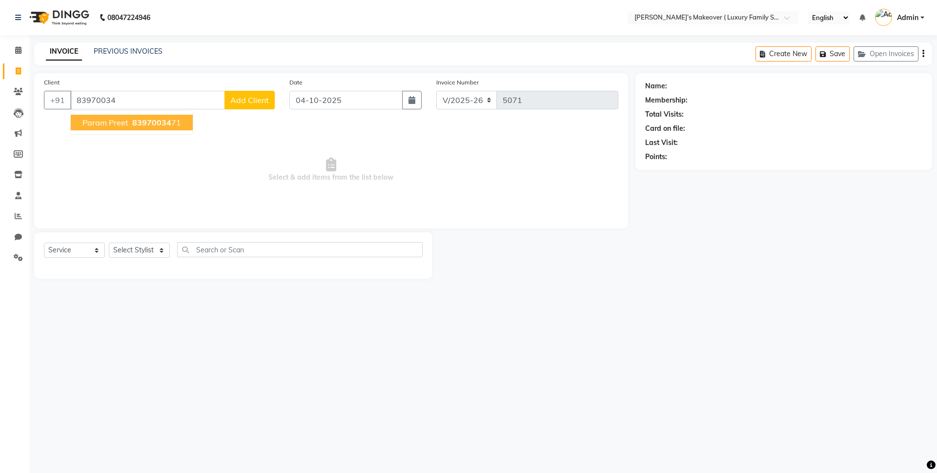
click at [168, 119] on span "83970034" at bounding box center [151, 123] width 39 height 10
type input "8397003471"
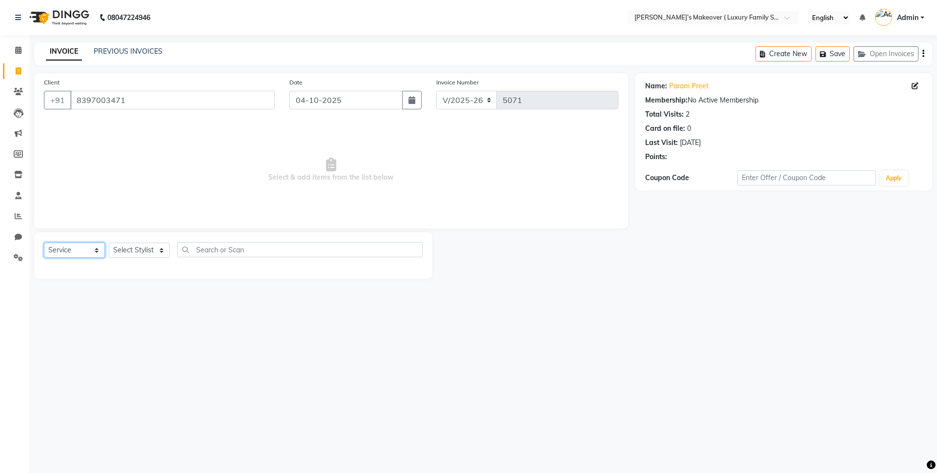
click at [76, 254] on select "Select Service Product Membership Package Voucher Prepaid Gift Card" at bounding box center [74, 250] width 61 height 15
click at [44, 243] on select "Select Service Product Membership Package Voucher Prepaid Gift Card" at bounding box center [74, 250] width 61 height 15
click at [126, 250] on select "Select Stylist [PERSON_NAME] [PERSON_NAME] [PERSON_NAME] [PERSON_NAME] Bhoomi […" at bounding box center [139, 250] width 61 height 15
select select "69510"
click at [109, 243] on select "Select Stylist [PERSON_NAME] [PERSON_NAME] [PERSON_NAME] [PERSON_NAME] Bhoomi […" at bounding box center [139, 250] width 61 height 15
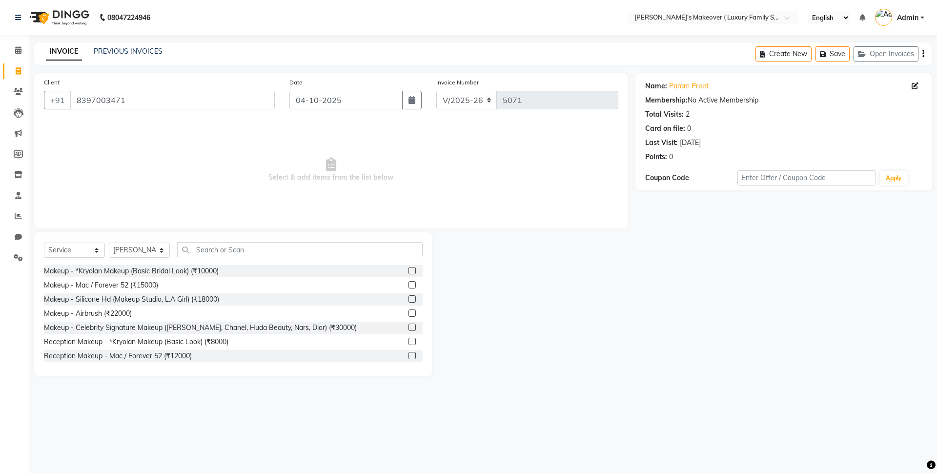
click at [215, 241] on div "Select Service Product Membership Package Voucher Prepaid Gift Card Select Styl…" at bounding box center [233, 304] width 398 height 144
click at [220, 247] on input "text" at bounding box center [300, 249] width 246 height 15
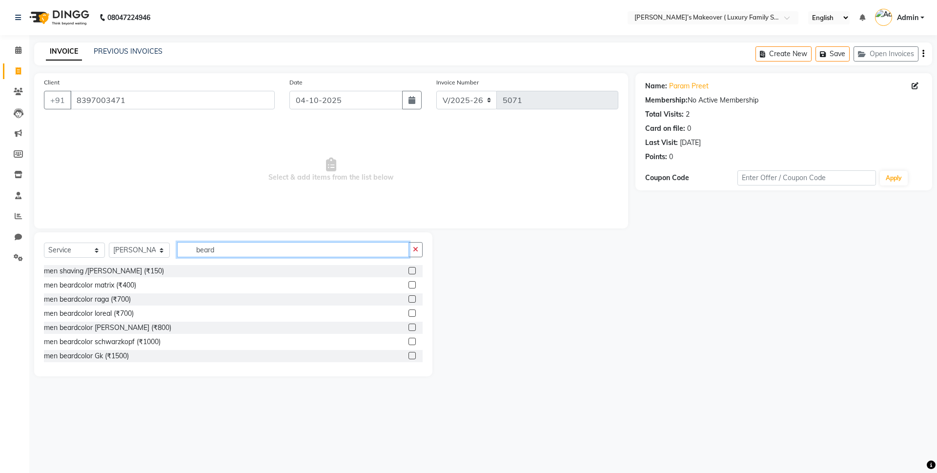
type input "beard"
click at [409, 272] on label at bounding box center [412, 270] width 7 height 7
click at [409, 272] on input "checkbox" at bounding box center [412, 271] width 6 height 6
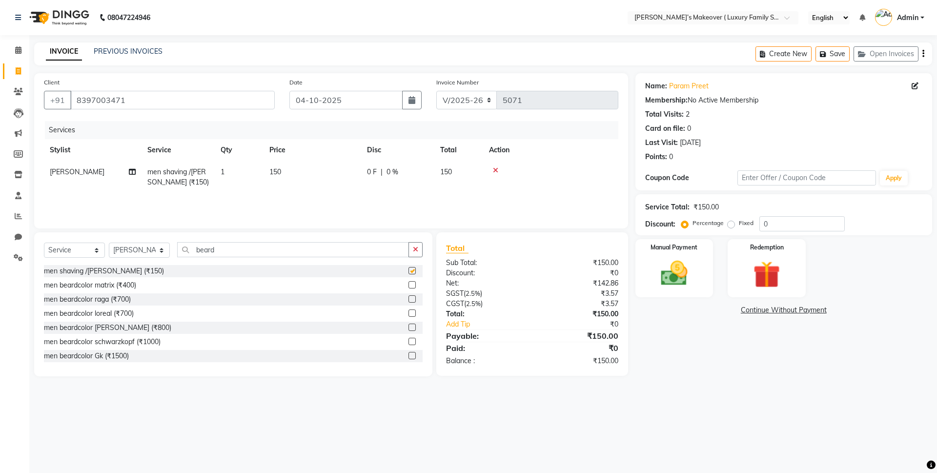
checkbox input "false"
click at [923, 54] on icon "button" at bounding box center [924, 54] width 2 height 0
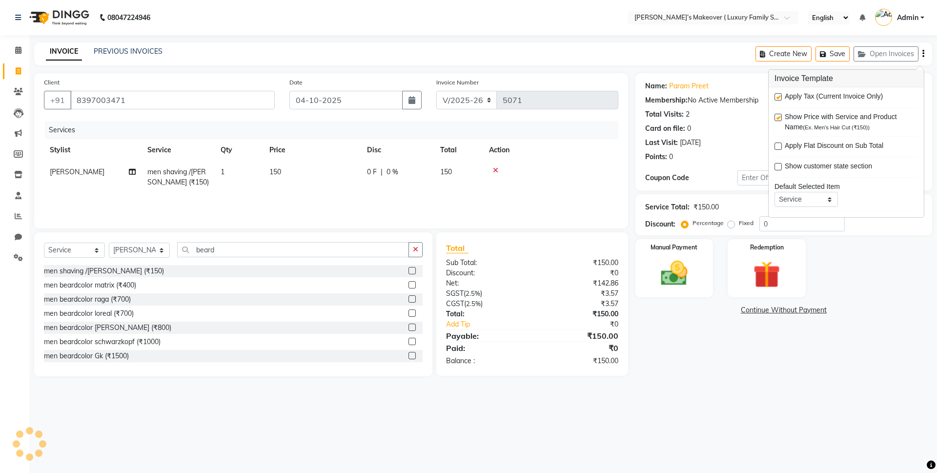
click at [777, 95] on label at bounding box center [778, 96] width 7 height 7
click at [777, 95] on input "checkbox" at bounding box center [778, 97] width 6 height 6
checkbox input "false"
click at [669, 283] on img at bounding box center [674, 273] width 45 height 32
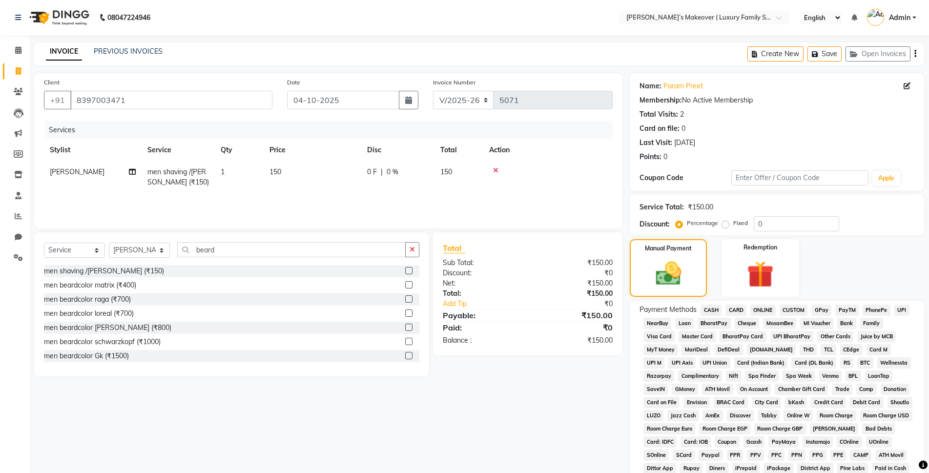
click at [759, 307] on span "ONLINE" at bounding box center [762, 310] width 25 height 11
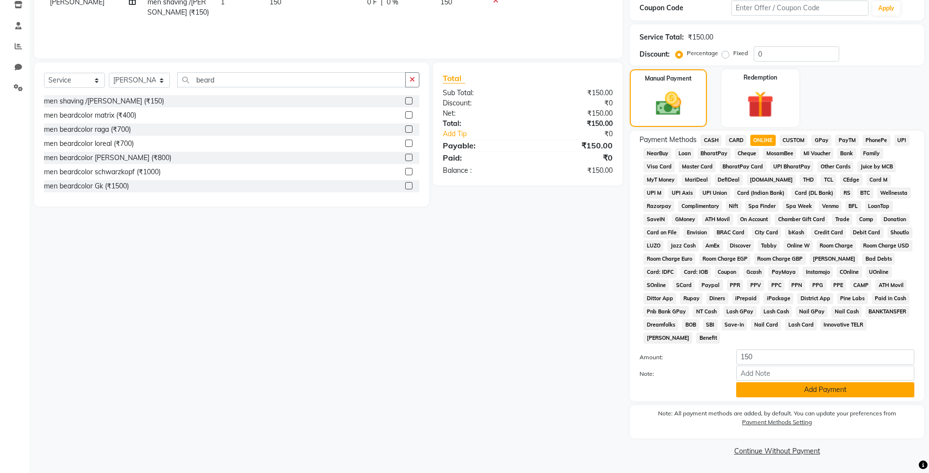
click at [814, 387] on button "Add Payment" at bounding box center [825, 389] width 178 height 15
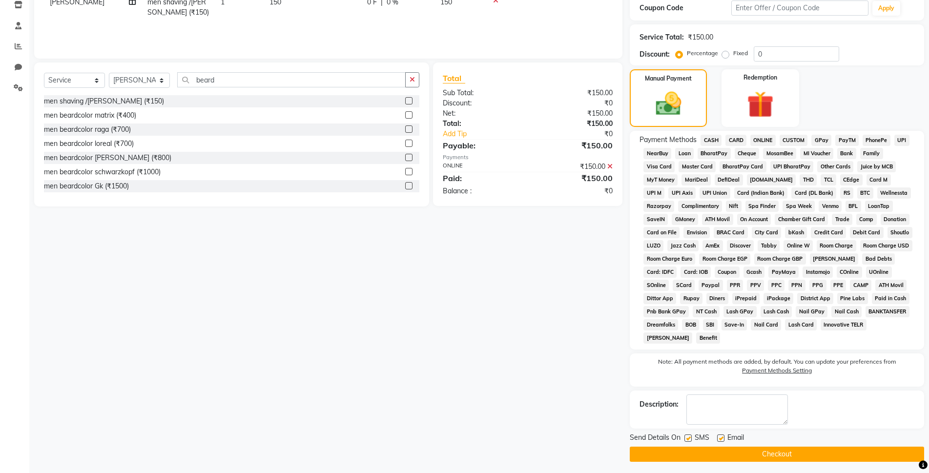
click at [838, 452] on button "Checkout" at bounding box center [777, 454] width 294 height 15
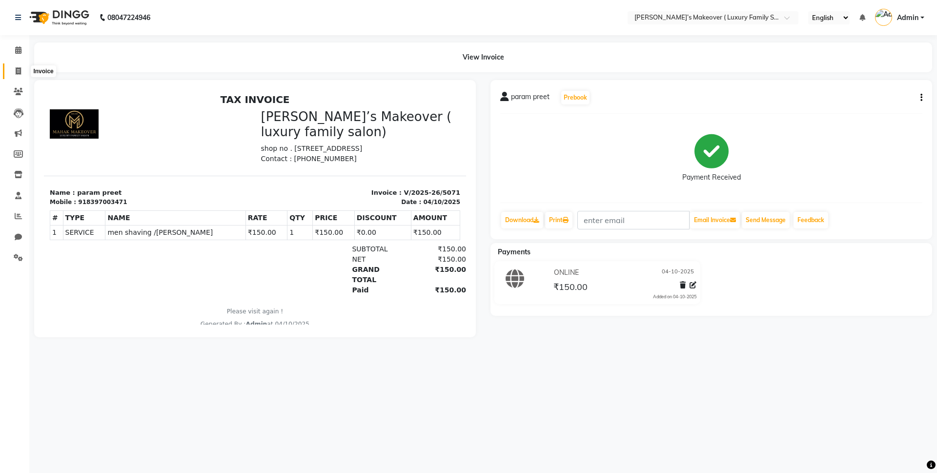
click at [25, 72] on span at bounding box center [18, 71] width 17 height 11
select select "service"
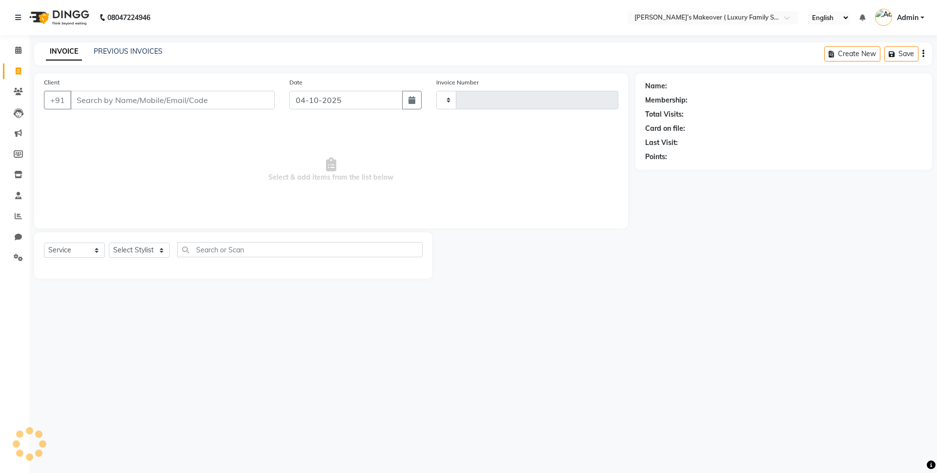
click at [147, 99] on input "Client" at bounding box center [172, 100] width 205 height 19
select select "7777"
type input "5072"
click at [147, 99] on input "Client" at bounding box center [172, 100] width 205 height 19
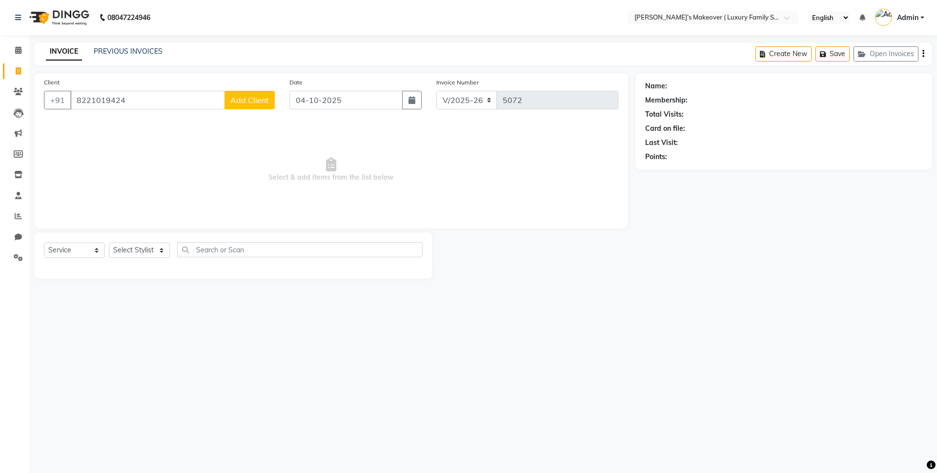
type input "8221019424"
click at [254, 98] on span "Add Client" at bounding box center [249, 100] width 39 height 10
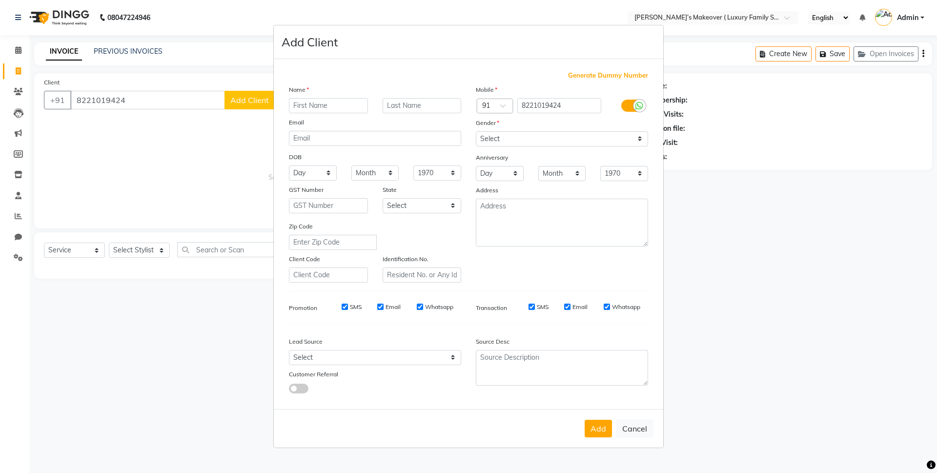
click at [311, 108] on input "text" at bounding box center [328, 105] width 79 height 15
type input "kajal"
click at [577, 144] on select "Select [DEMOGRAPHIC_DATA] [DEMOGRAPHIC_DATA] Other Prefer Not To Say" at bounding box center [562, 138] width 172 height 15
select select "[DEMOGRAPHIC_DATA]"
click at [476, 131] on select "Select [DEMOGRAPHIC_DATA] [DEMOGRAPHIC_DATA] Other Prefer Not To Say" at bounding box center [562, 138] width 172 height 15
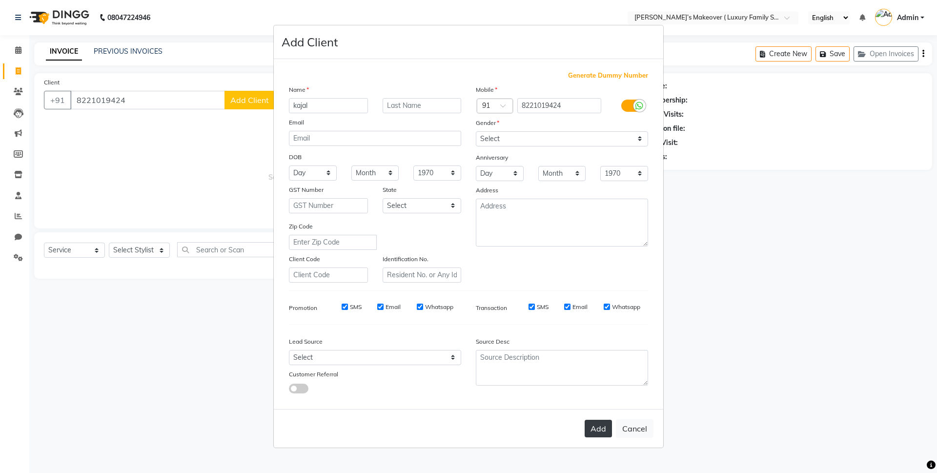
click at [603, 423] on button "Add" at bounding box center [598, 429] width 27 height 18
select select
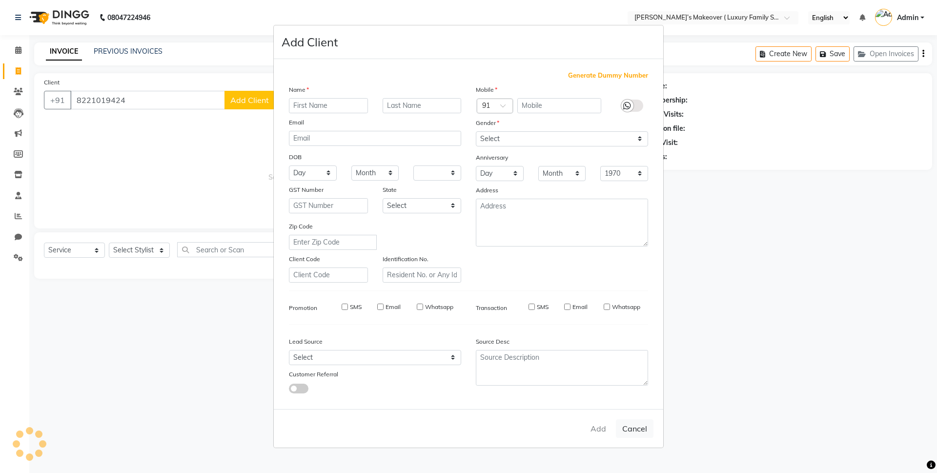
select select
checkbox input "false"
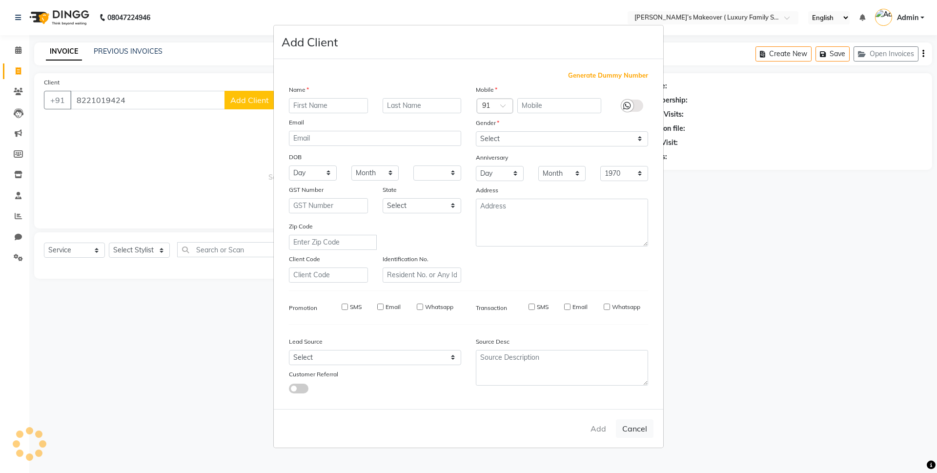
checkbox input "false"
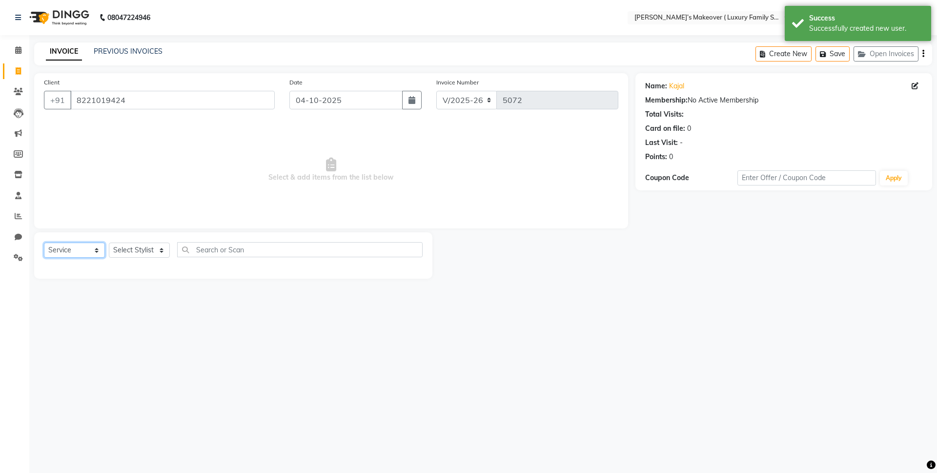
drag, startPoint x: 71, startPoint y: 250, endPoint x: 71, endPoint y: 257, distance: 6.3
click at [71, 250] on select "Select Service Product Membership Package Voucher Prepaid Gift Card" at bounding box center [74, 250] width 61 height 15
click at [44, 243] on select "Select Service Product Membership Package Voucher Prepaid Gift Card" at bounding box center [74, 250] width 61 height 15
click at [144, 239] on div "Select Service Product Membership Package Voucher Prepaid Gift Card Select Styl…" at bounding box center [233, 255] width 398 height 46
click at [143, 244] on select "Select Stylist [PERSON_NAME] [PERSON_NAME] [PERSON_NAME] [PERSON_NAME] Bhoomi […" at bounding box center [139, 250] width 61 height 15
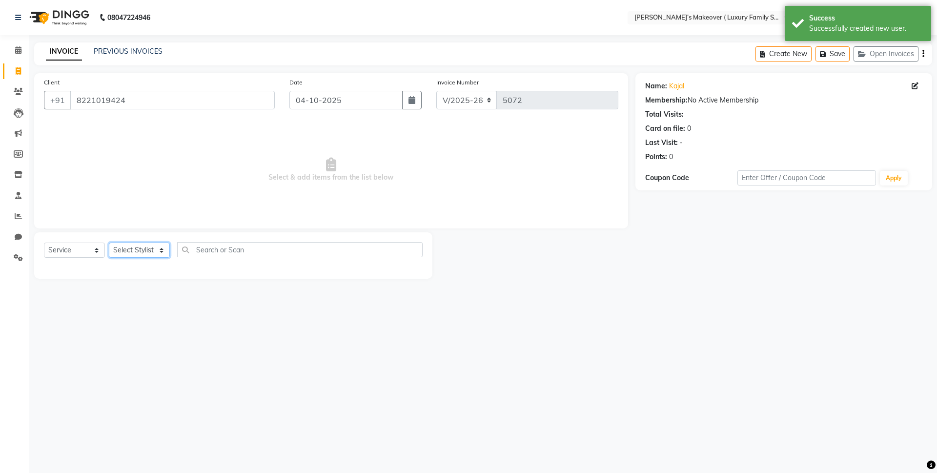
select select "69502"
click at [109, 243] on select "Select Stylist [PERSON_NAME] [PERSON_NAME] [PERSON_NAME] [PERSON_NAME] Bhoomi […" at bounding box center [139, 250] width 61 height 15
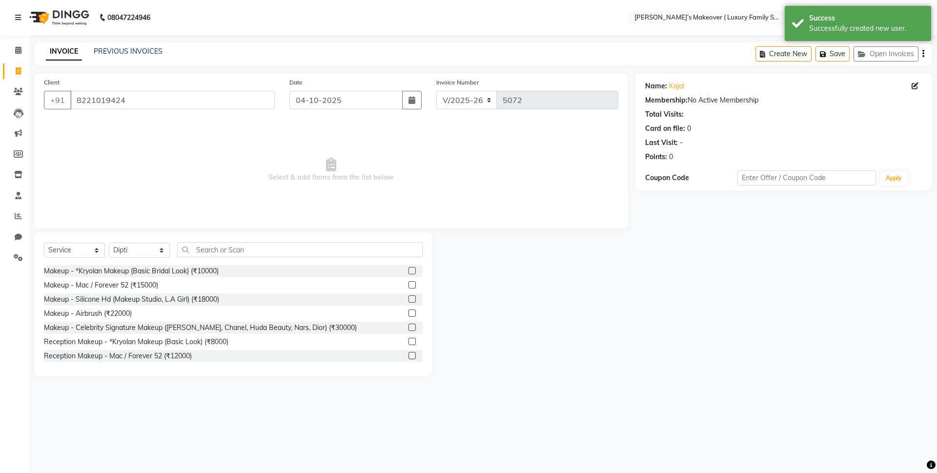
click at [209, 258] on div "Select Service Product Membership Package Voucher Prepaid Gift Card Select Styl…" at bounding box center [233, 253] width 379 height 23
click at [221, 243] on input "text" at bounding box center [300, 249] width 246 height 15
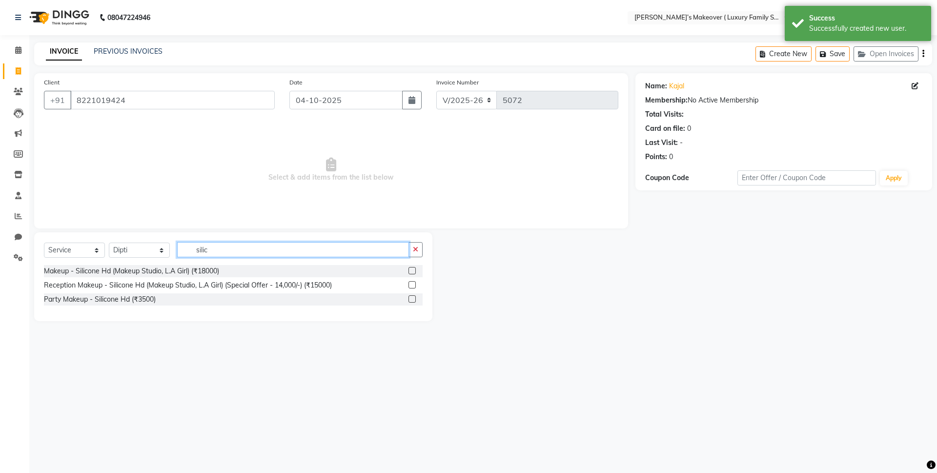
type input "silic"
click at [411, 297] on label at bounding box center [412, 298] width 7 height 7
click at [411, 297] on input "checkbox" at bounding box center [412, 299] width 6 height 6
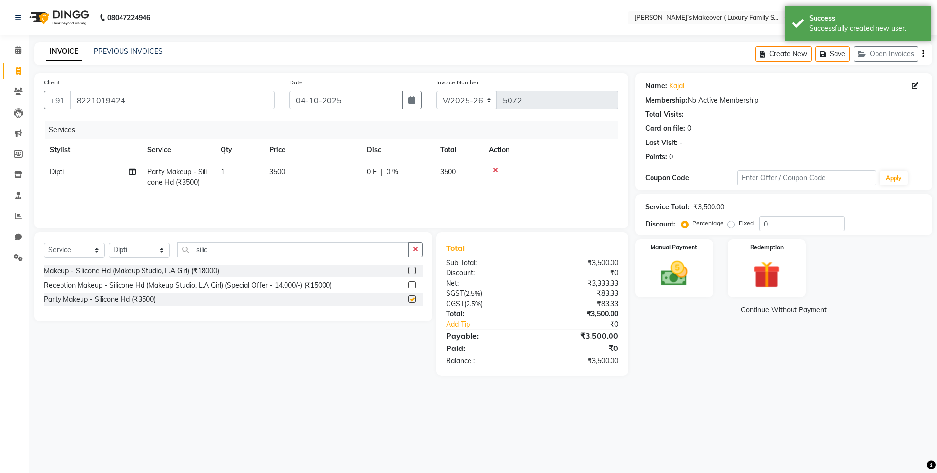
checkbox input "false"
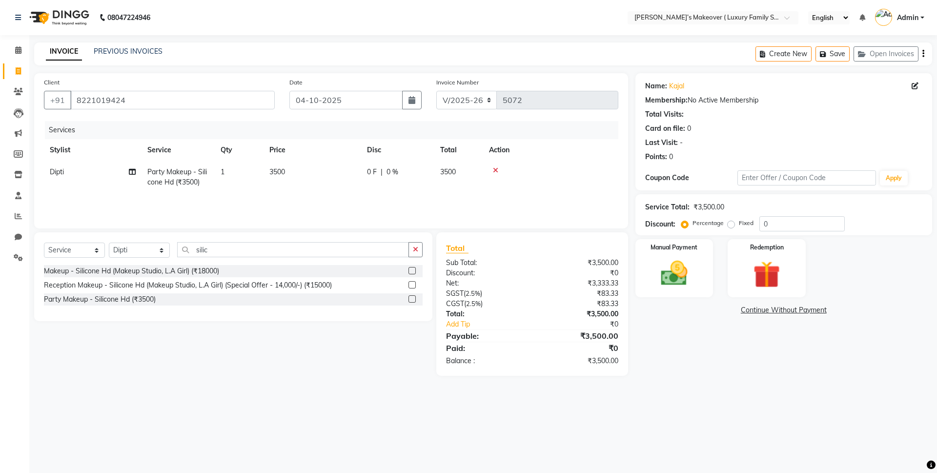
click at [923, 54] on icon "button" at bounding box center [924, 54] width 2 height 0
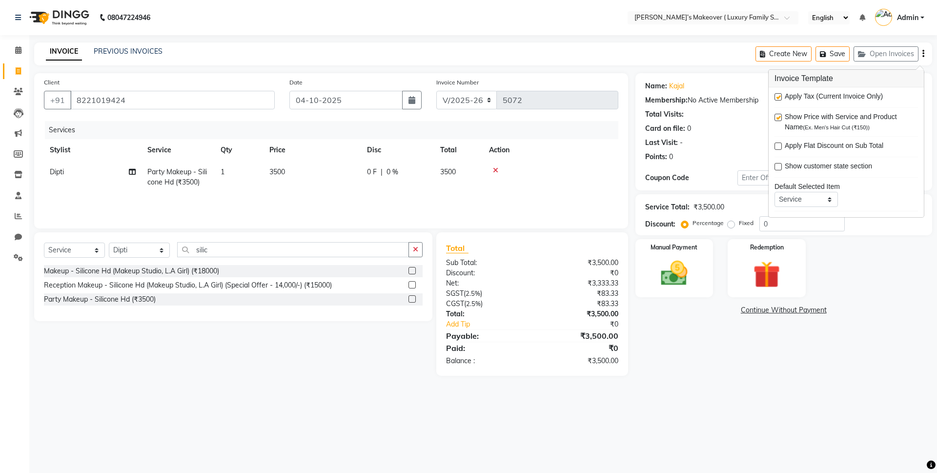
click at [780, 98] on label at bounding box center [778, 96] width 7 height 7
click at [780, 98] on input "checkbox" at bounding box center [778, 97] width 6 height 6
checkbox input "false"
click at [686, 275] on img at bounding box center [674, 273] width 45 height 32
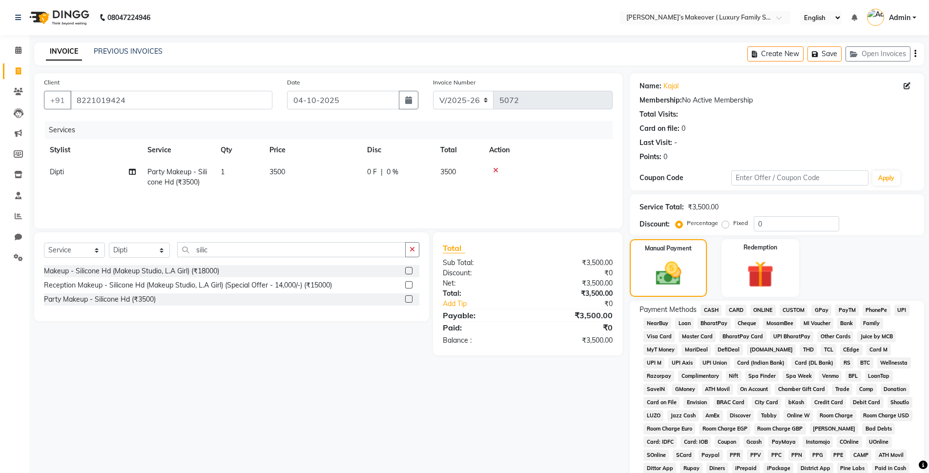
click at [703, 310] on span "CASH" at bounding box center [711, 310] width 21 height 11
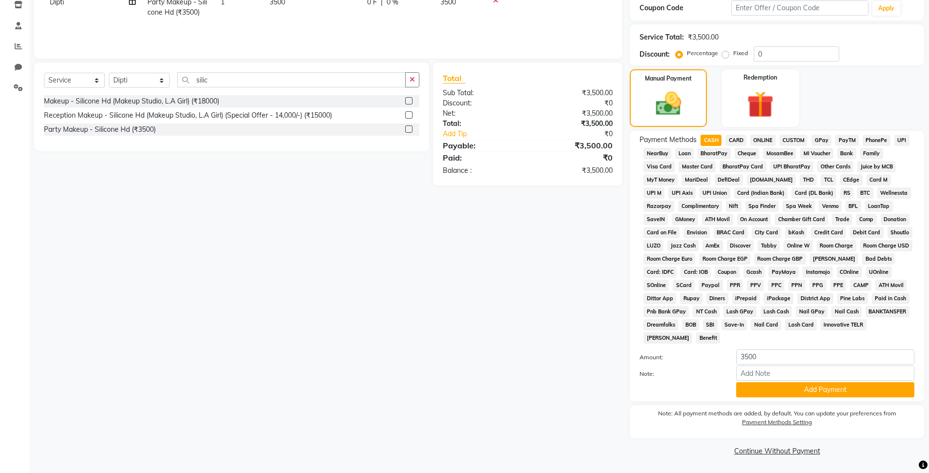
click at [826, 397] on div "Payment Methods CASH CARD ONLINE CUSTOM GPay PayTM PhonePe UPI NearBuy Loan Bha…" at bounding box center [777, 266] width 294 height 270
click at [833, 385] on button "Add Payment" at bounding box center [825, 389] width 178 height 15
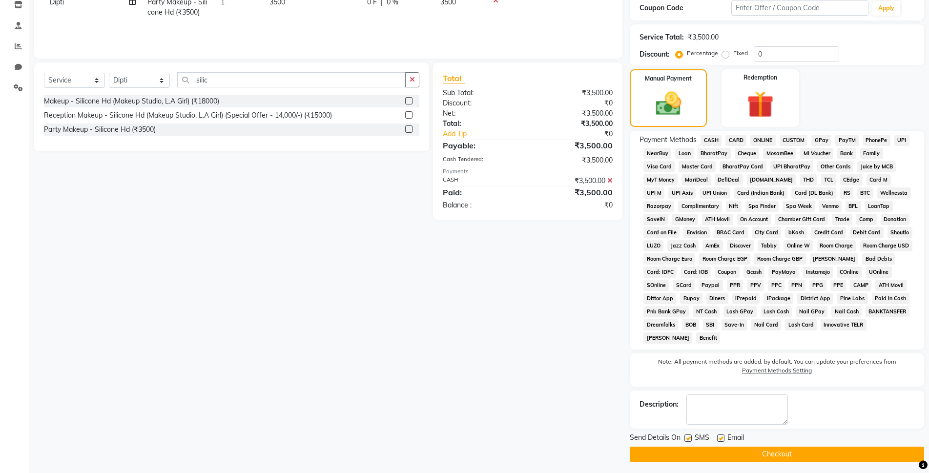
scroll to position [173, 0]
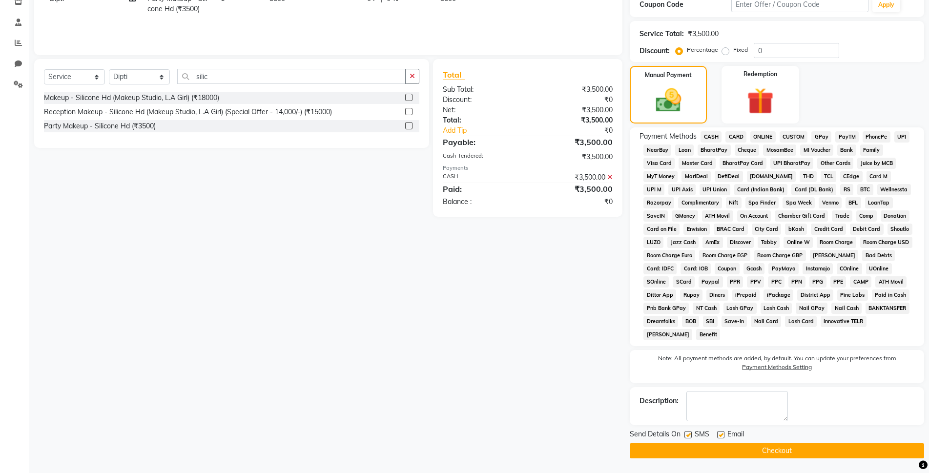
click at [795, 449] on button "Checkout" at bounding box center [777, 450] width 294 height 15
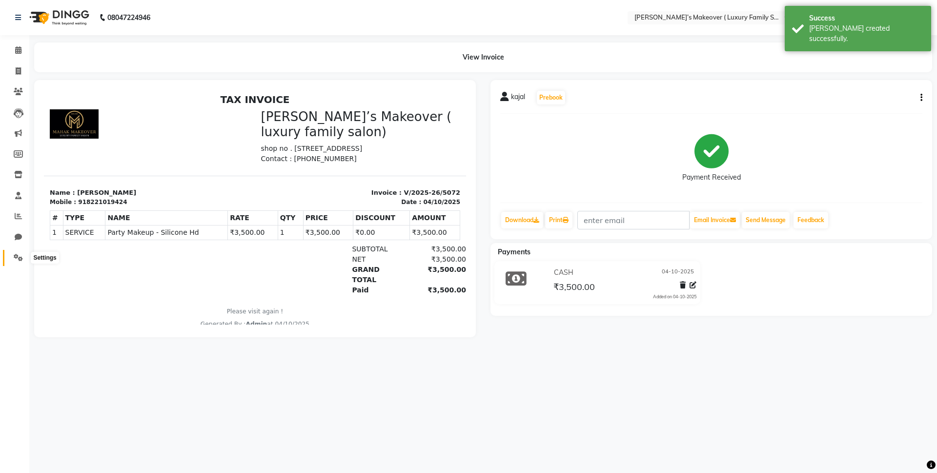
click at [21, 253] on span at bounding box center [18, 257] width 17 height 11
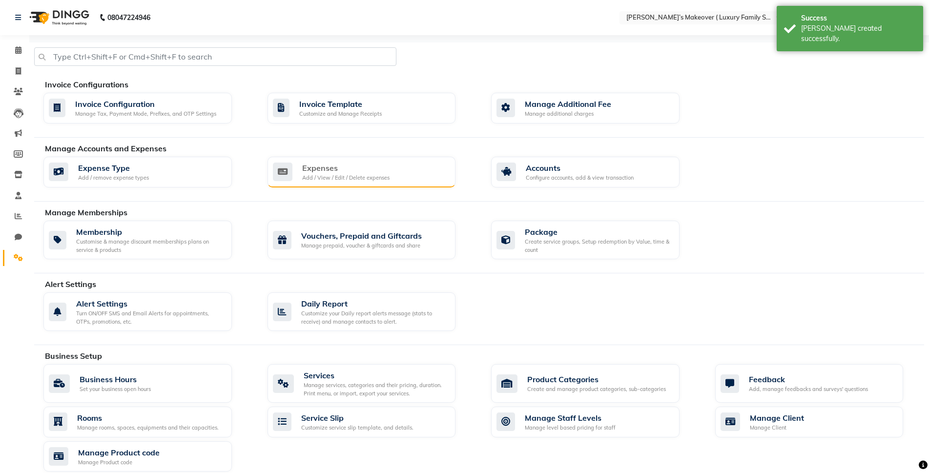
click at [343, 166] on div "Expenses" at bounding box center [345, 168] width 87 height 12
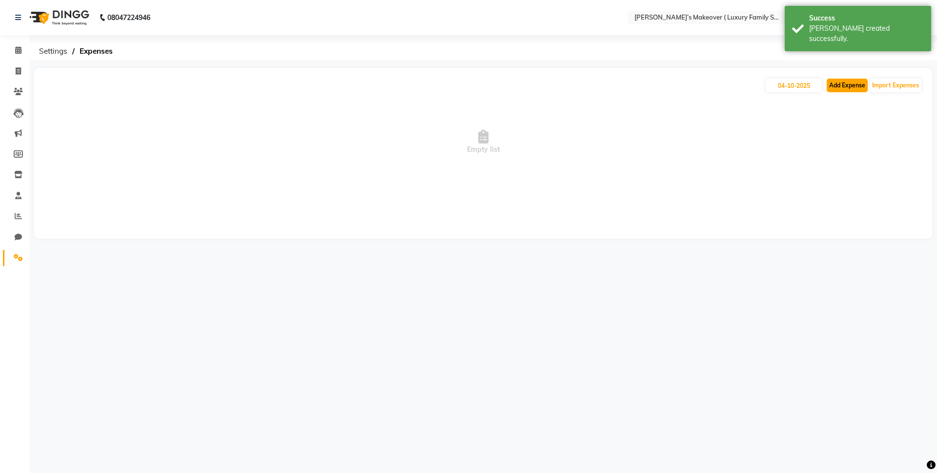
click at [836, 89] on button "Add Expense" at bounding box center [847, 86] width 41 height 14
select select "1"
select select "6920"
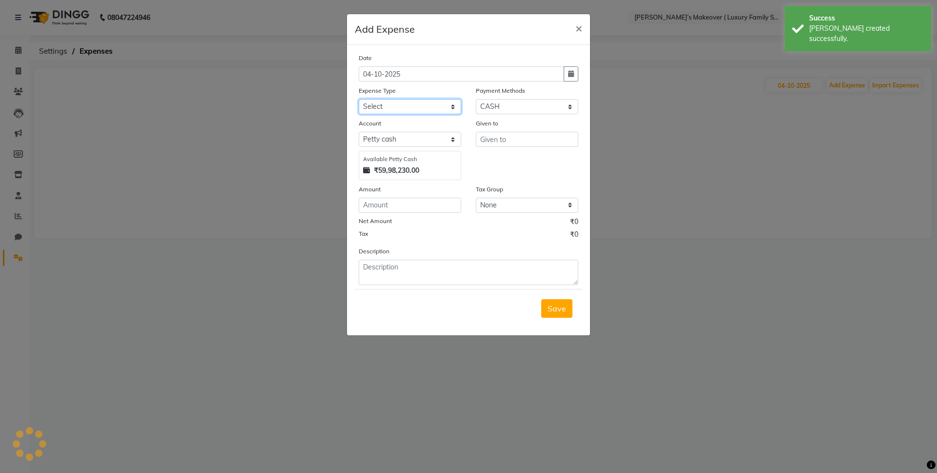
drag, startPoint x: 410, startPoint y: 103, endPoint x: 408, endPoint y: 108, distance: 5.1
click at [410, 103] on select "Select Advance Salary Bank charges Car maintenance Cash transfer to bank Cash t…" at bounding box center [410, 106] width 103 height 15
select select "24"
click at [359, 99] on select "Select Advance Salary Bank charges Car maintenance Cash transfer to bank Cash t…" at bounding box center [410, 106] width 103 height 15
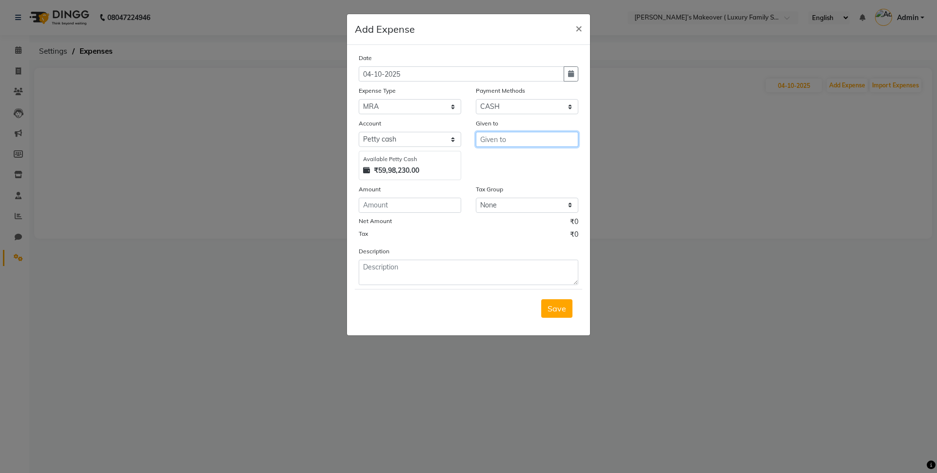
click at [529, 141] on input "text" at bounding box center [527, 139] width 103 height 15
type input "flower"
click at [431, 206] on input "number" at bounding box center [410, 205] width 103 height 15
type input "700"
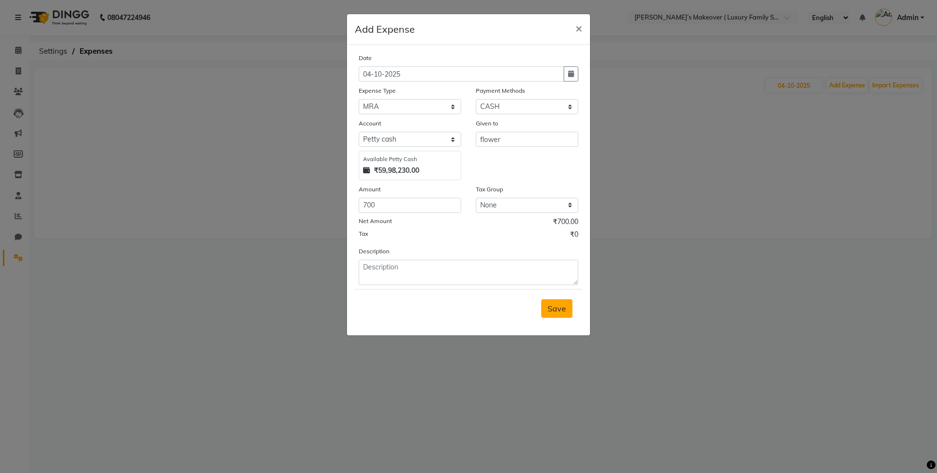
click at [560, 304] on span "Save" at bounding box center [557, 309] width 19 height 10
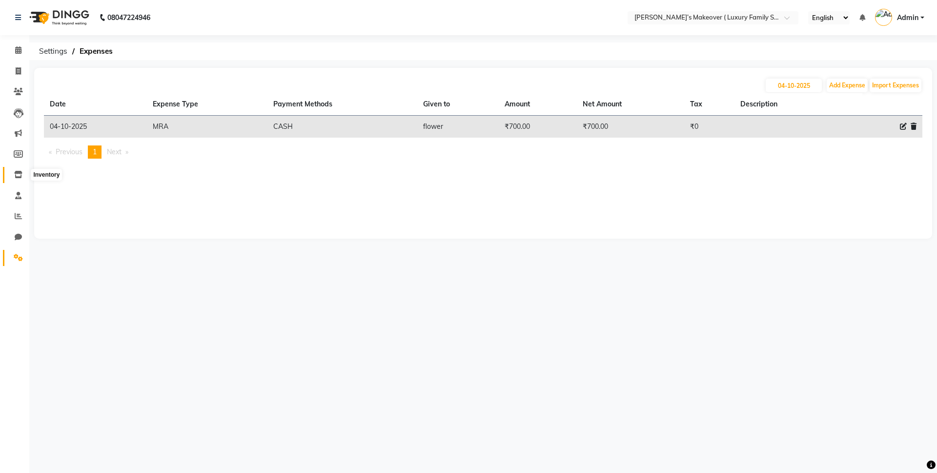
click at [14, 171] on span at bounding box center [18, 174] width 17 height 11
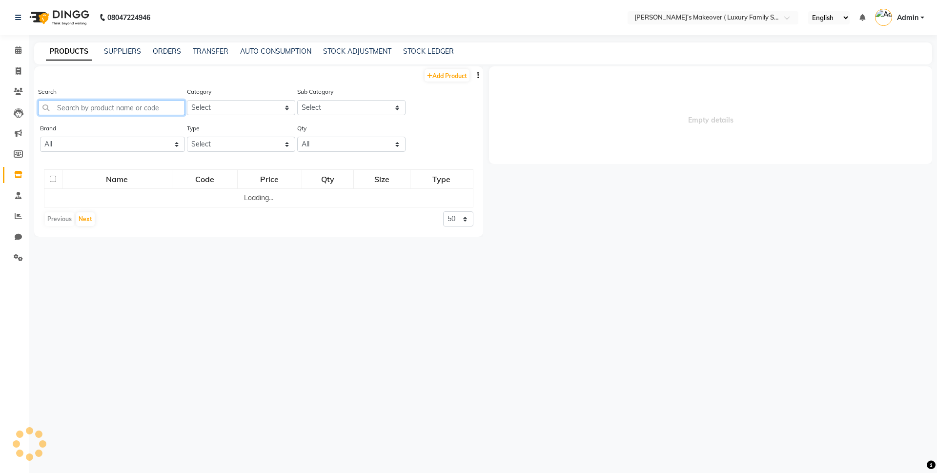
click at [107, 112] on input "text" at bounding box center [111, 107] width 147 height 15
select select
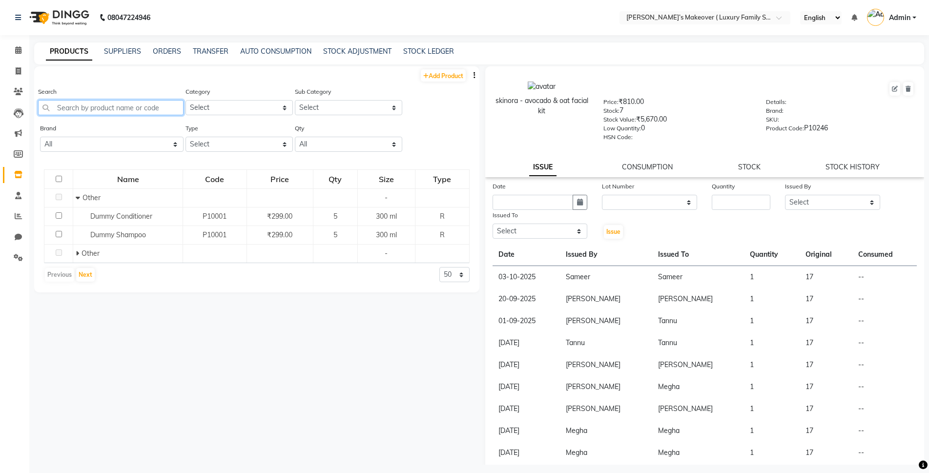
type input "d"
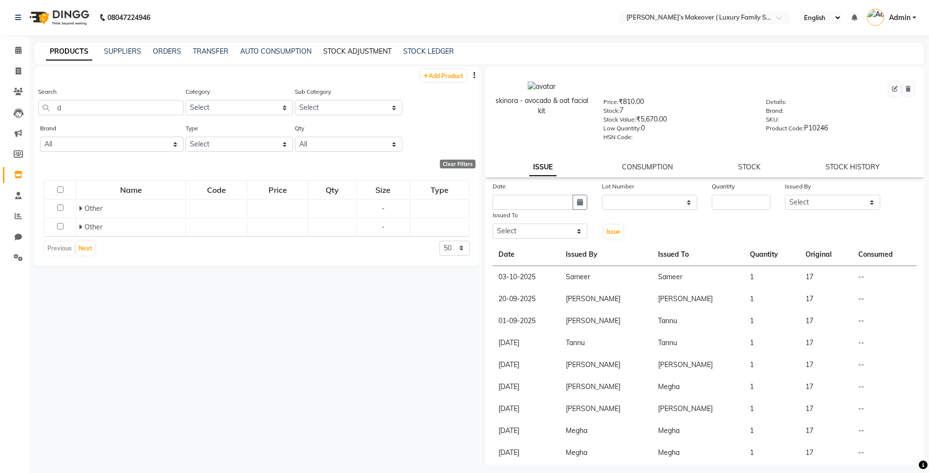
click at [360, 47] on link "STOCK ADJUSTMENT" at bounding box center [357, 51] width 68 height 9
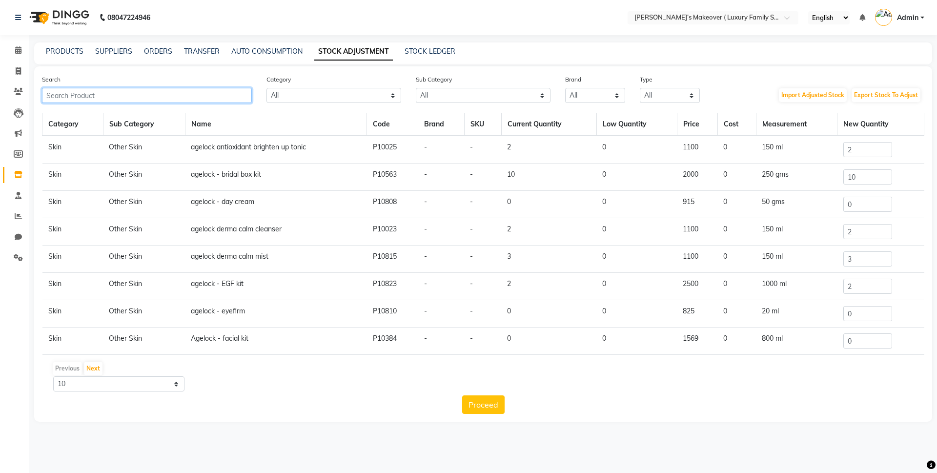
click at [163, 100] on input "text" at bounding box center [147, 95] width 210 height 15
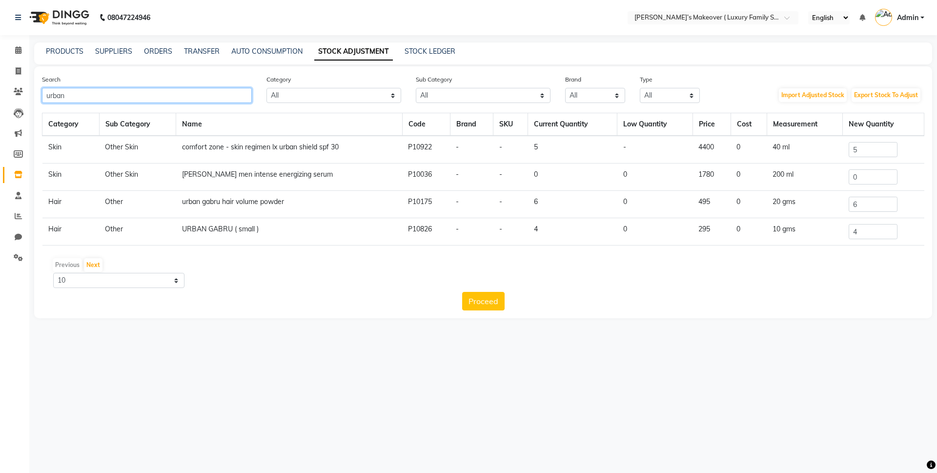
type input "urban"
click at [881, 228] on input "4" at bounding box center [873, 231] width 49 height 15
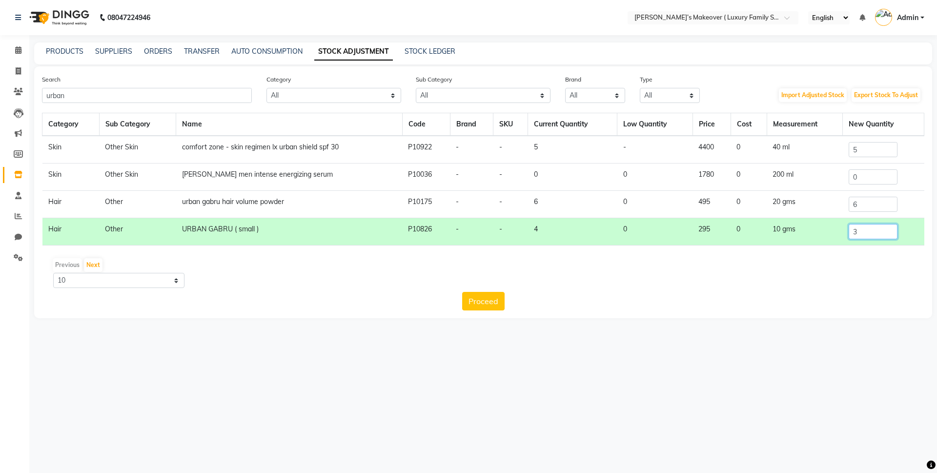
type input "3"
click at [854, 204] on input "6" at bounding box center [873, 204] width 49 height 15
click at [856, 204] on input "6" at bounding box center [873, 204] width 49 height 15
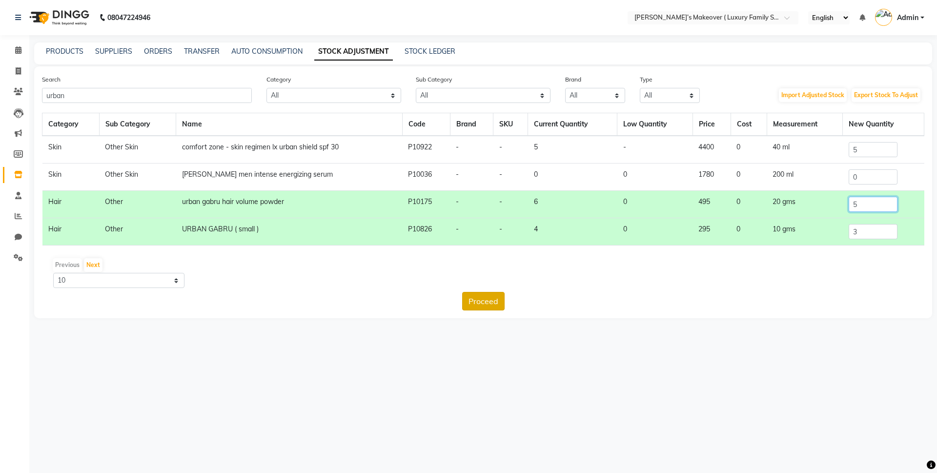
type input "5"
click at [495, 307] on button "Proceed" at bounding box center [483, 301] width 42 height 19
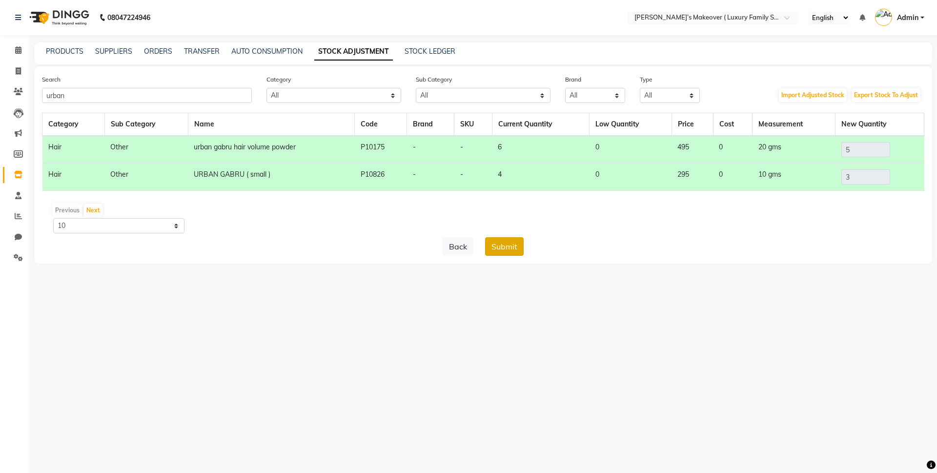
click at [496, 247] on button "Submit" at bounding box center [504, 246] width 39 height 19
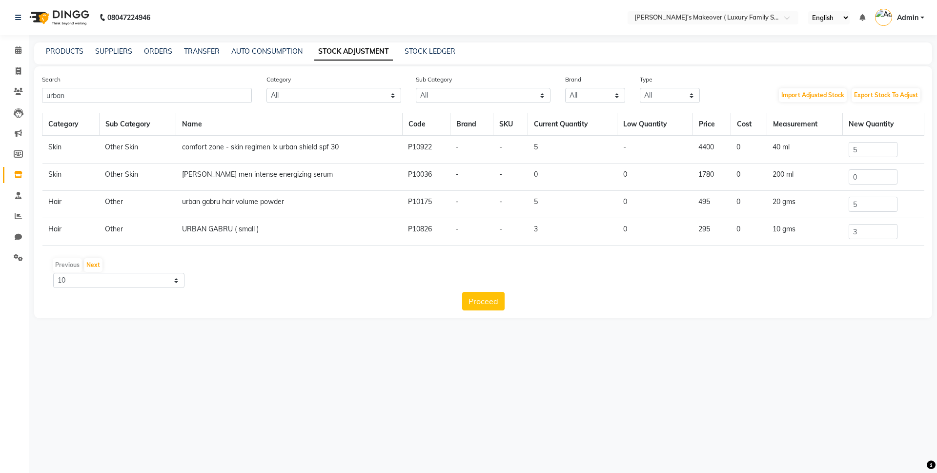
click at [15, 168] on link "Inventory" at bounding box center [14, 175] width 23 height 16
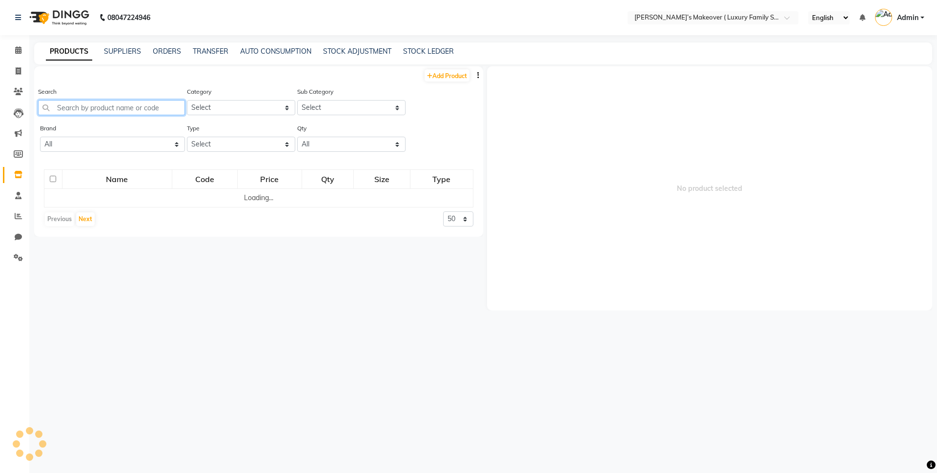
click at [111, 104] on input "text" at bounding box center [111, 107] width 147 height 15
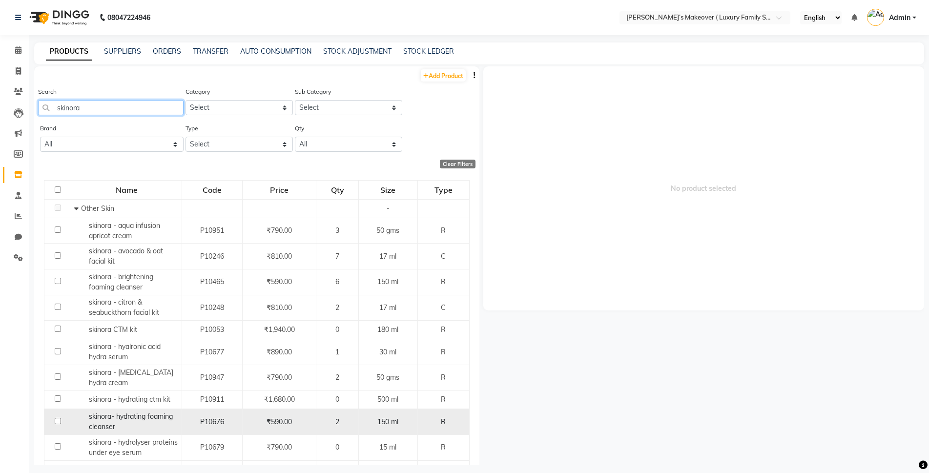
type input "skinora"
click at [243, 265] on td "₹810.00" at bounding box center [280, 257] width 74 height 26
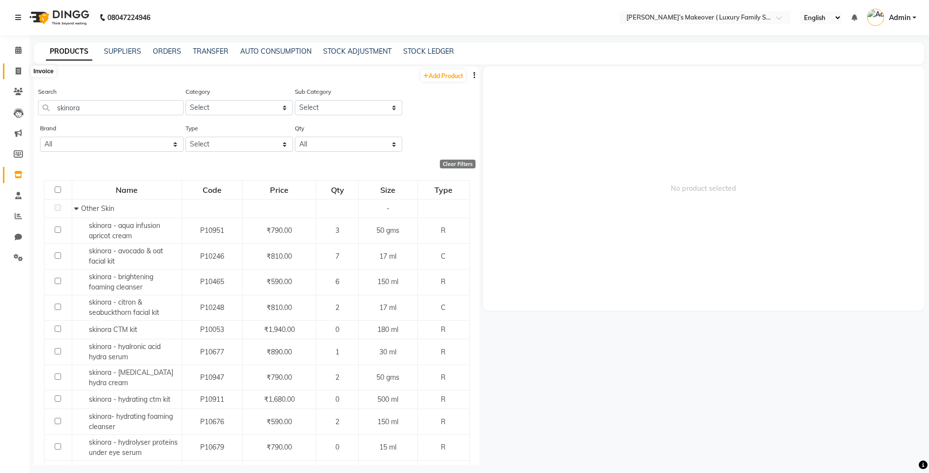
click at [18, 70] on icon at bounding box center [18, 70] width 5 height 7
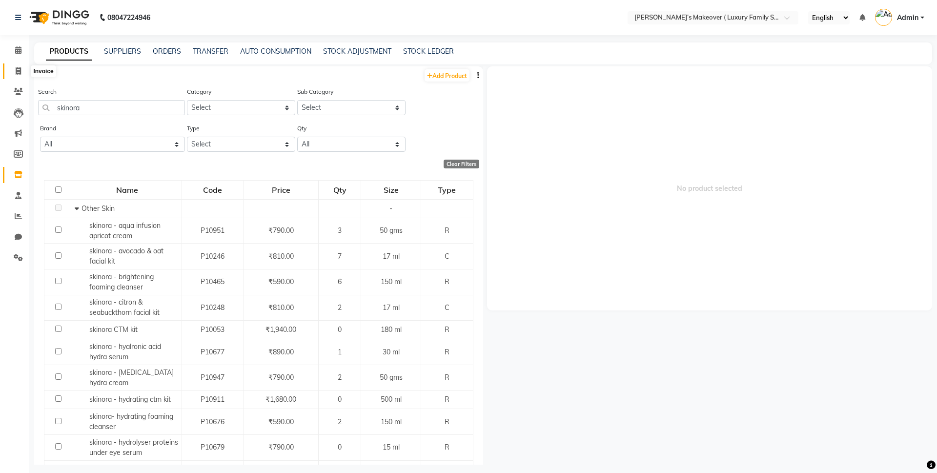
select select "service"
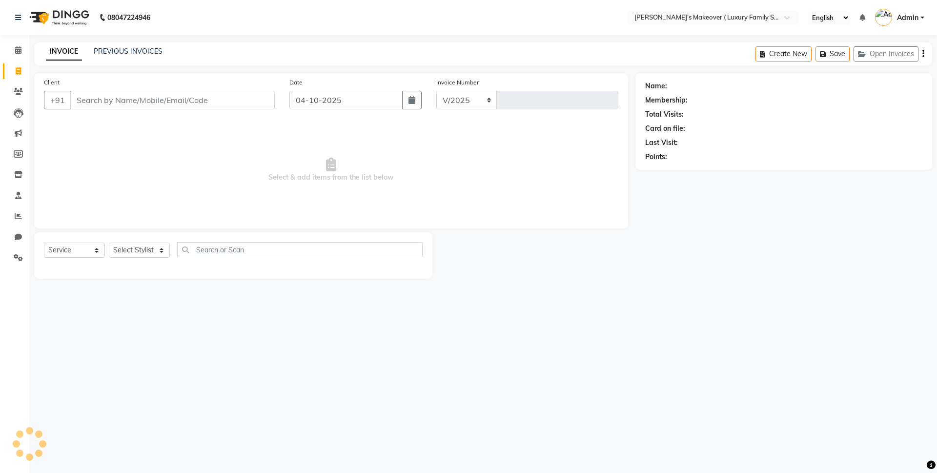
select select "7777"
type input "5073"
click at [129, 103] on input "Client" at bounding box center [172, 100] width 205 height 19
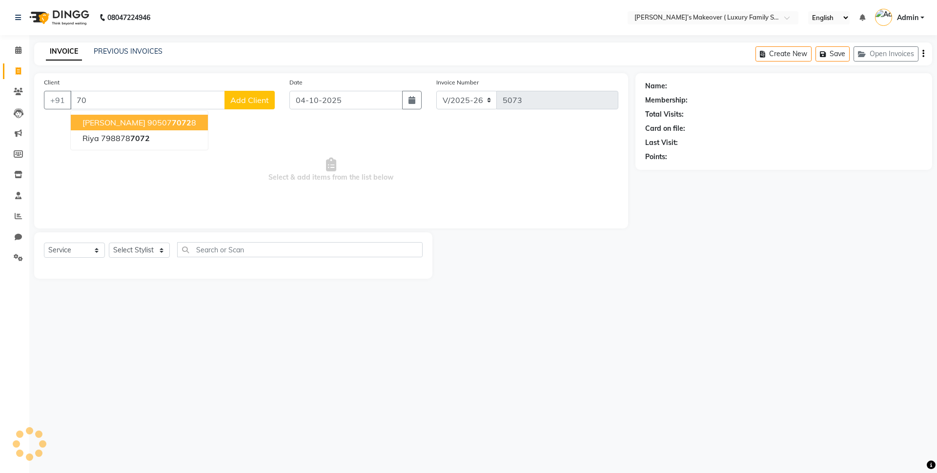
type input "7"
click at [126, 118] on span "720640" at bounding box center [118, 123] width 29 height 10
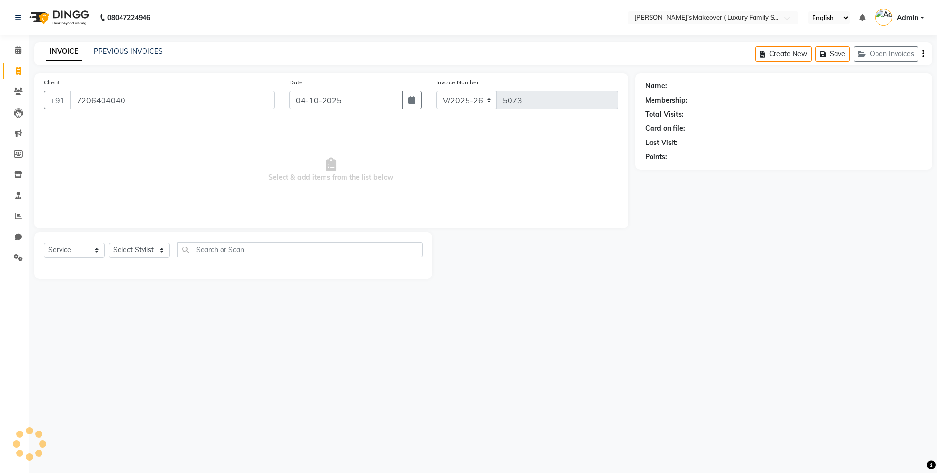
type input "7206404040"
click at [75, 246] on select "Select Service Product Membership Package Voucher Prepaid Gift Card" at bounding box center [74, 250] width 61 height 15
click at [44, 243] on select "Select Service Product Membership Package Voucher Prepaid Gift Card" at bounding box center [74, 250] width 61 height 15
click at [120, 252] on select "Select Stylist [PERSON_NAME] [PERSON_NAME] [PERSON_NAME] [PERSON_NAME] Bhoomi […" at bounding box center [139, 250] width 61 height 15
select select "69510"
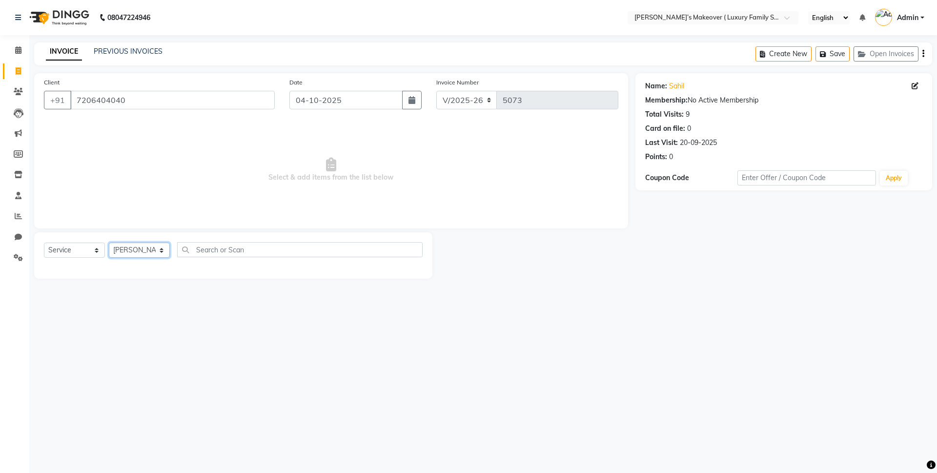
click at [109, 243] on select "Select Stylist [PERSON_NAME] [PERSON_NAME] [PERSON_NAME] [PERSON_NAME] Bhoomi […" at bounding box center [139, 250] width 61 height 15
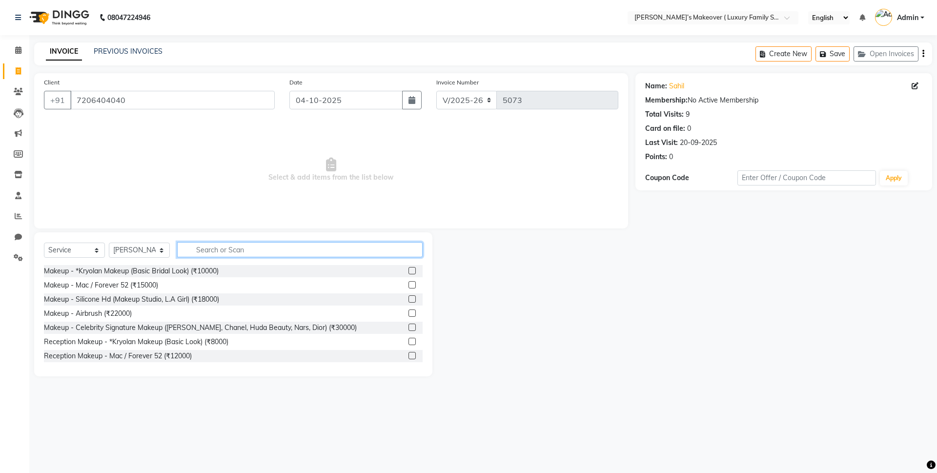
click at [203, 248] on input "text" at bounding box center [300, 249] width 246 height 15
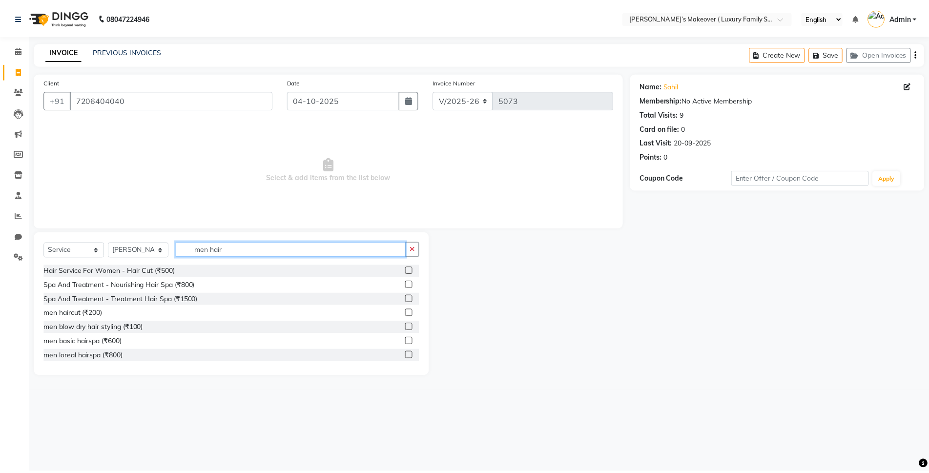
scroll to position [129, 0]
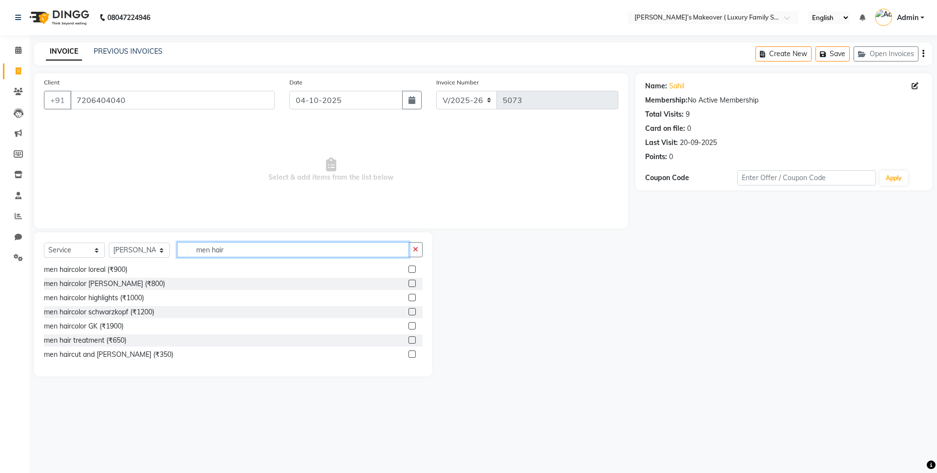
type input "men hair"
click at [409, 354] on label at bounding box center [412, 353] width 7 height 7
click at [409, 354] on input "checkbox" at bounding box center [412, 354] width 6 height 6
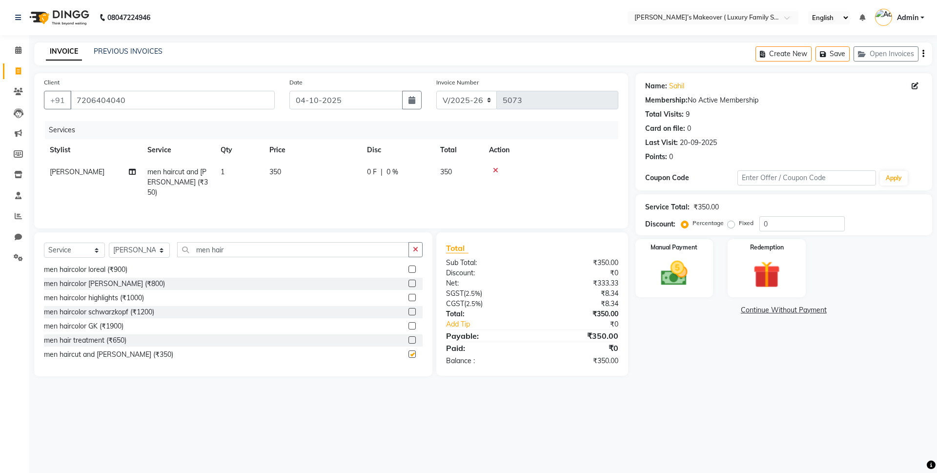
checkbox input "false"
click at [923, 54] on icon "button" at bounding box center [924, 54] width 2 height 0
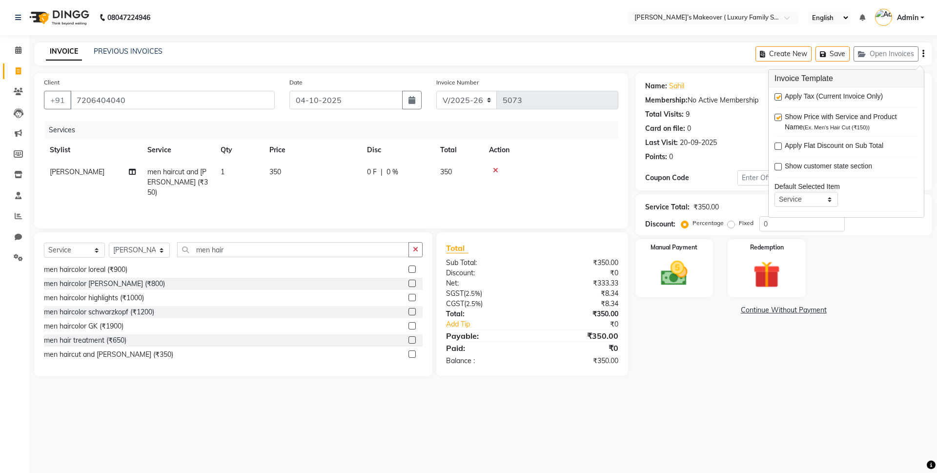
click at [776, 95] on label at bounding box center [778, 96] width 7 height 7
click at [776, 95] on input "checkbox" at bounding box center [778, 97] width 6 height 6
checkbox input "false"
click at [690, 267] on img at bounding box center [674, 273] width 45 height 32
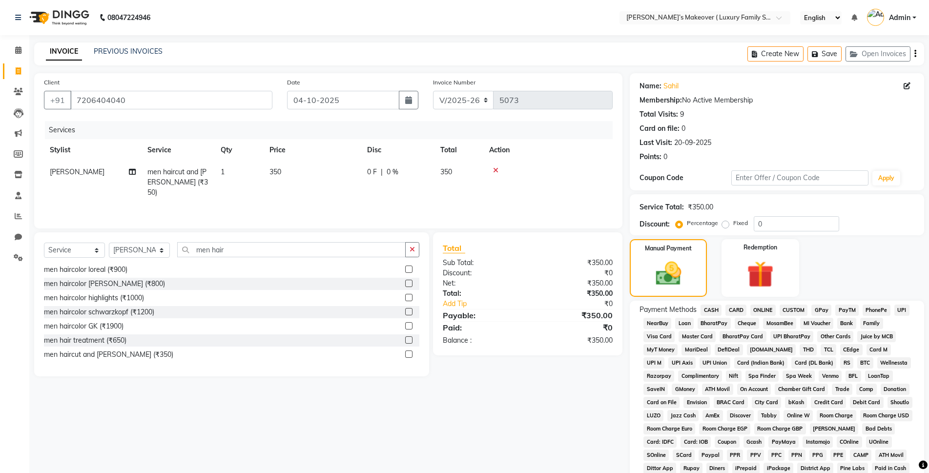
click at [707, 310] on span "CASH" at bounding box center [711, 310] width 21 height 11
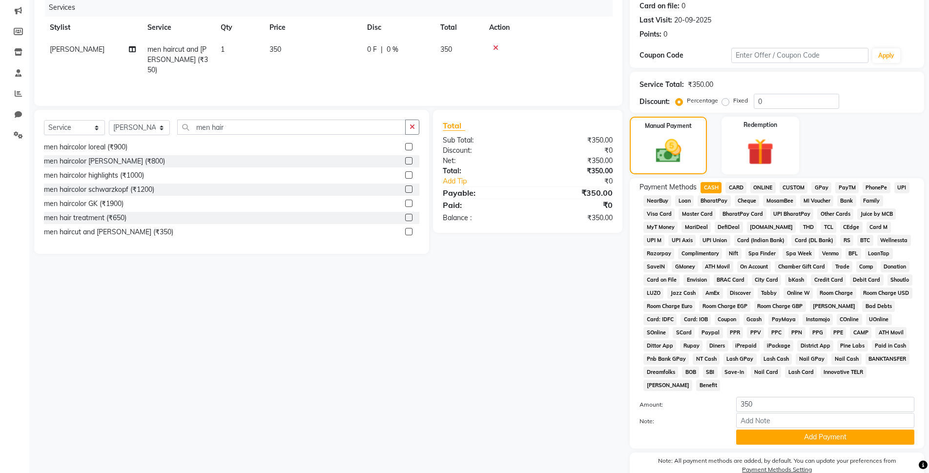
scroll to position [170, 0]
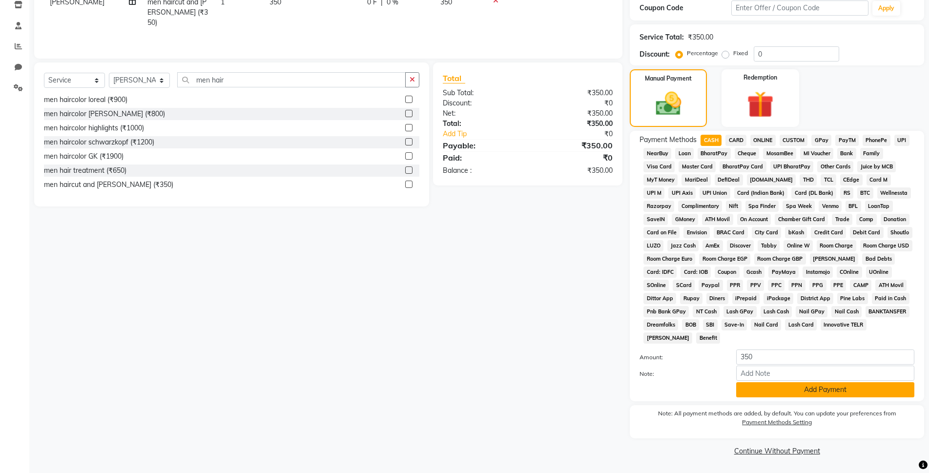
click at [757, 390] on button "Add Payment" at bounding box center [825, 389] width 178 height 15
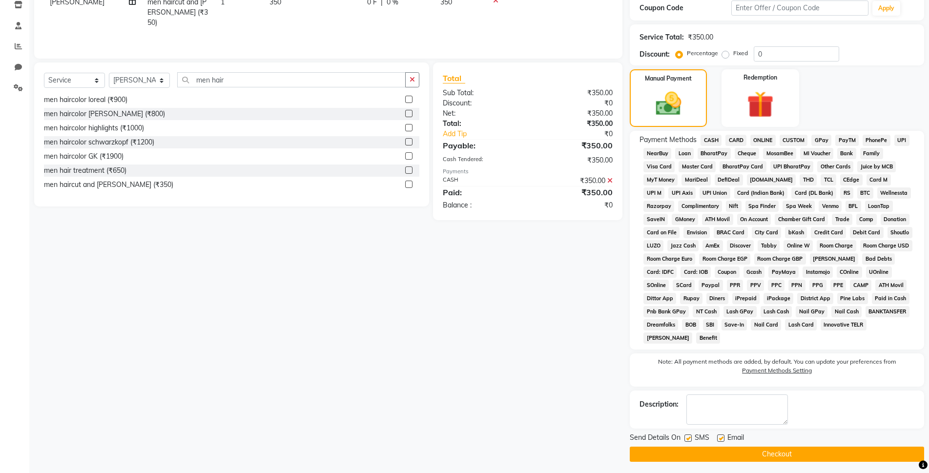
click at [775, 460] on button "Checkout" at bounding box center [777, 454] width 294 height 15
